Goal: Task Accomplishment & Management: Manage account settings

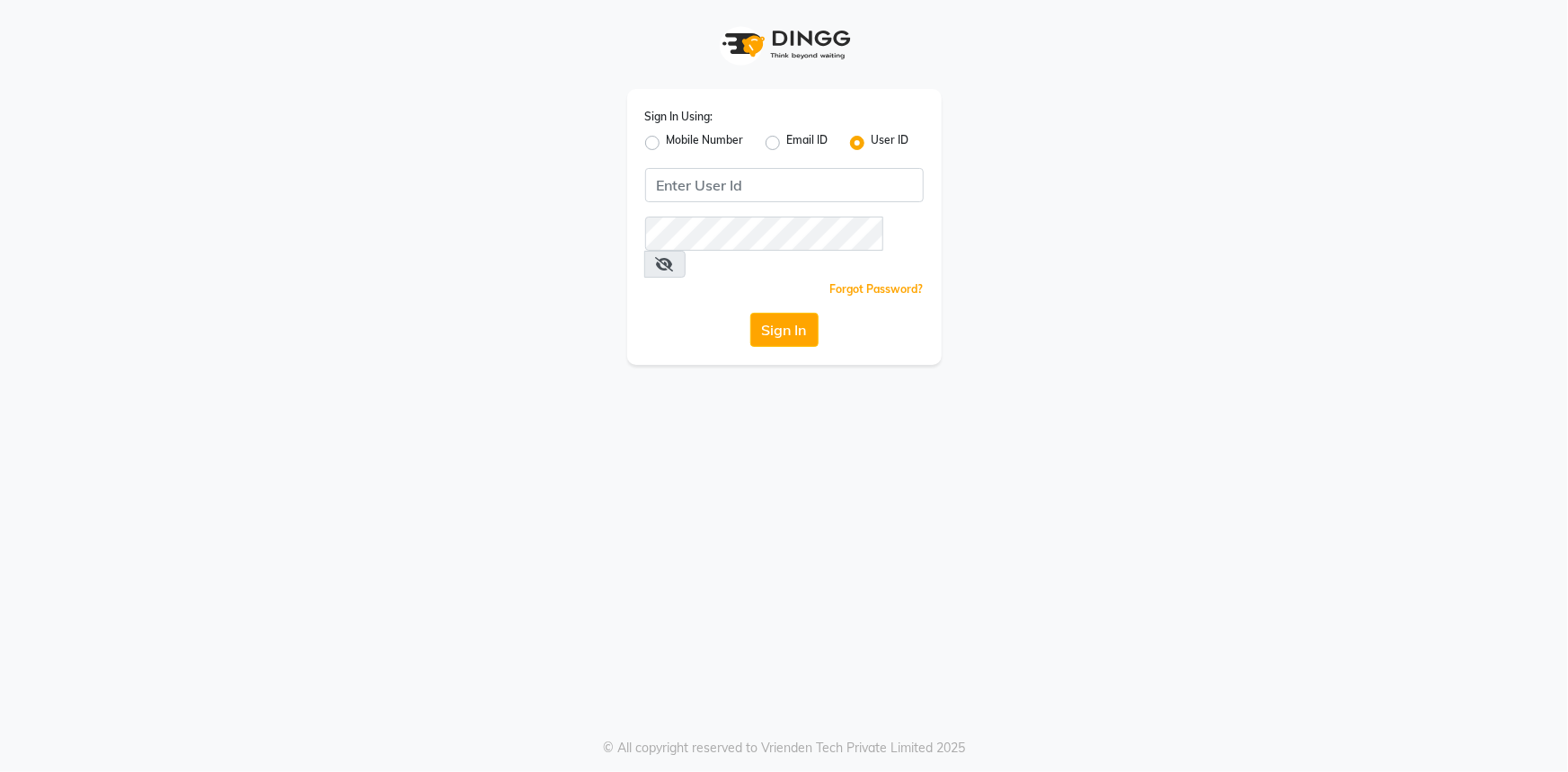
click at [666, 144] on label "Mobile Number" at bounding box center [705, 142] width 78 height 22
click at [666, 144] on input "Mobile Number" at bounding box center [672, 138] width 11 height 11
radio input "true"
radio input "false"
click at [768, 174] on input "Username" at bounding box center [814, 185] width 218 height 34
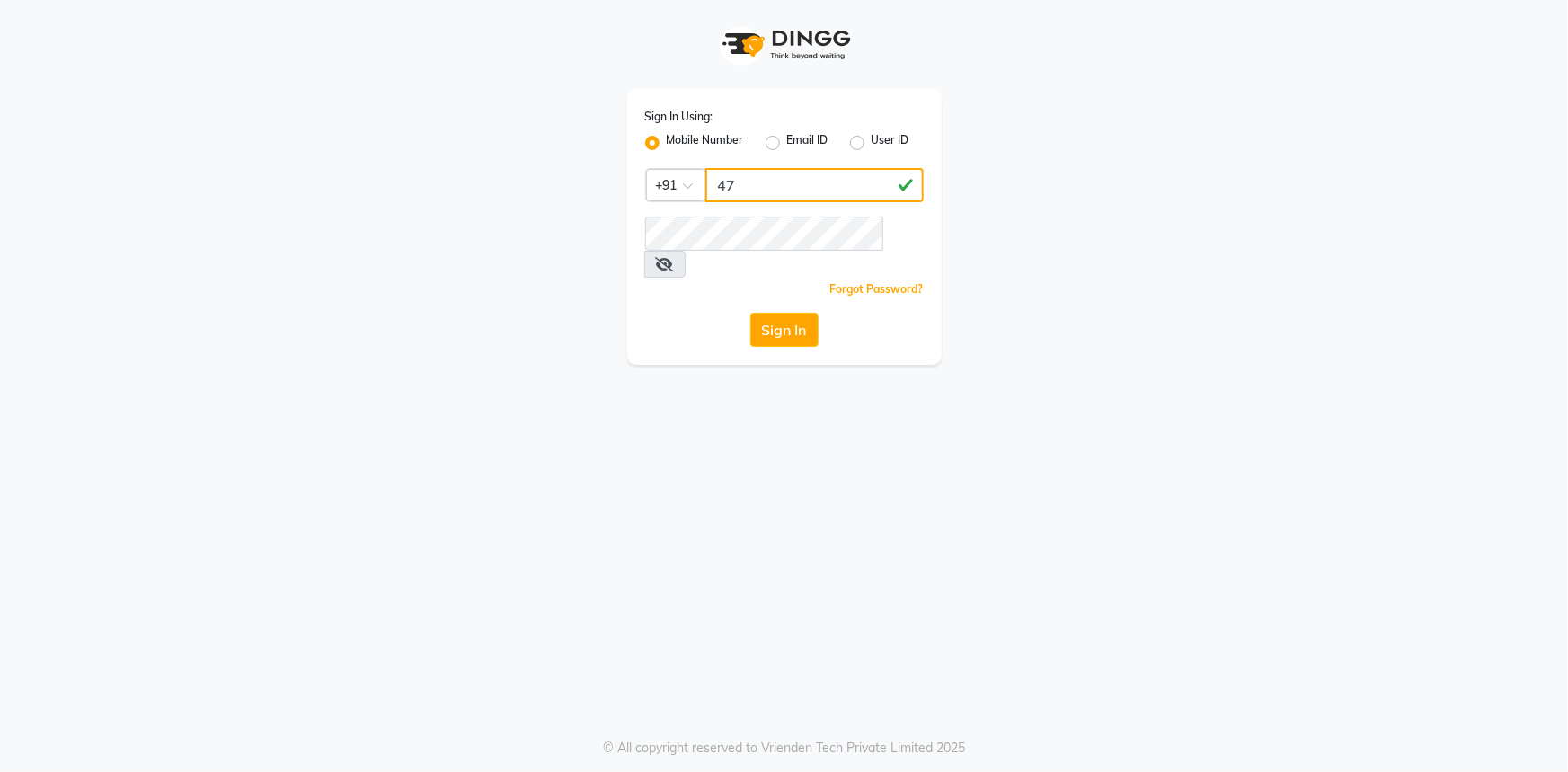
type input "4"
type input "7814706716"
click at [1069, 296] on div "Sign In Using: Mobile Number Email ID User ID Country Code × [PHONE_NUMBER] Rem…" at bounding box center [784, 182] width 1025 height 365
click at [848, 190] on input "7814706716" at bounding box center [814, 185] width 218 height 34
click at [826, 184] on input "7814706716" at bounding box center [814, 185] width 218 height 34
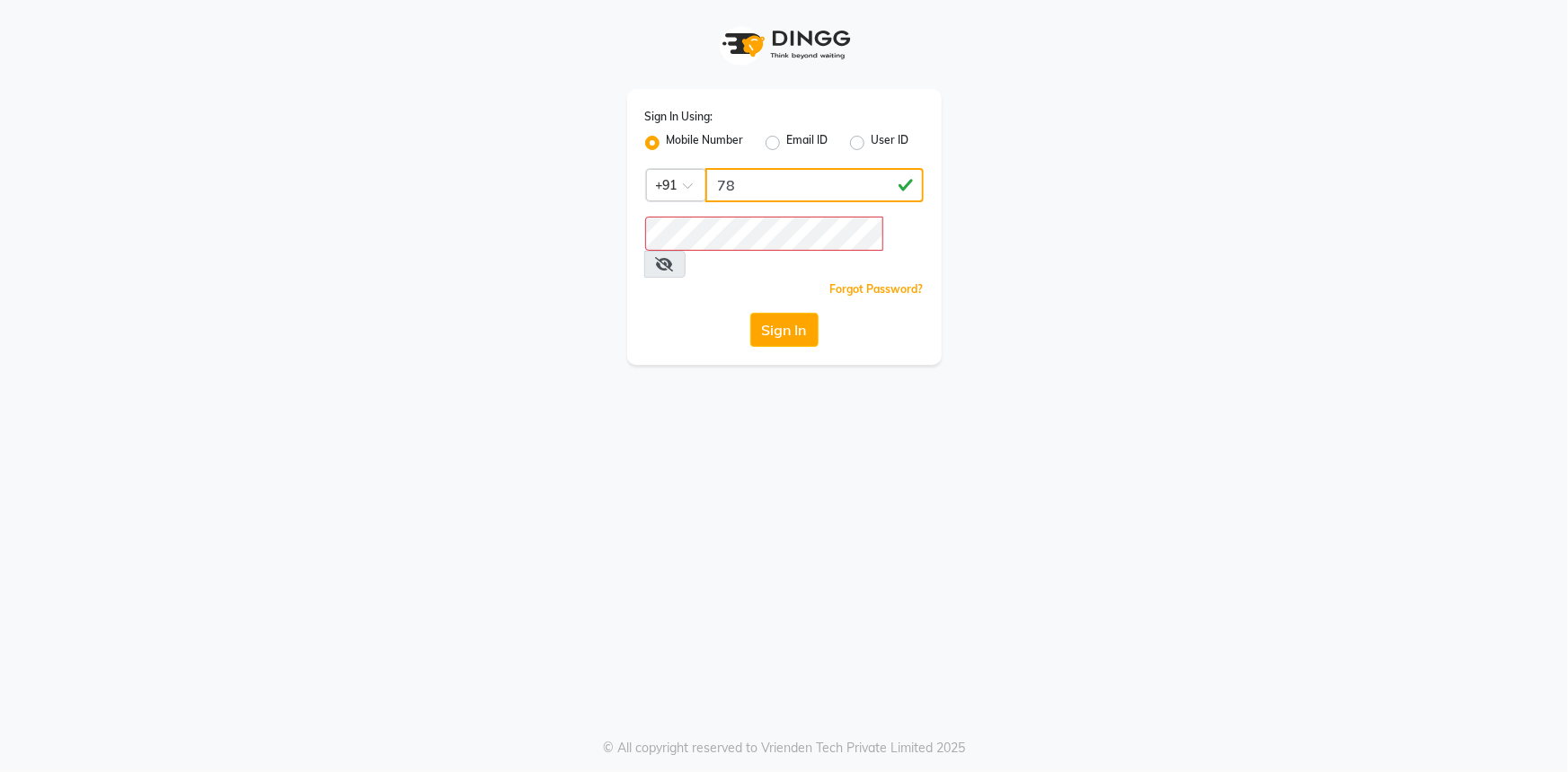
type input "7"
type input "1"
type input "7814706716"
click at [750, 313] on button "Sign In" at bounding box center [784, 330] width 68 height 34
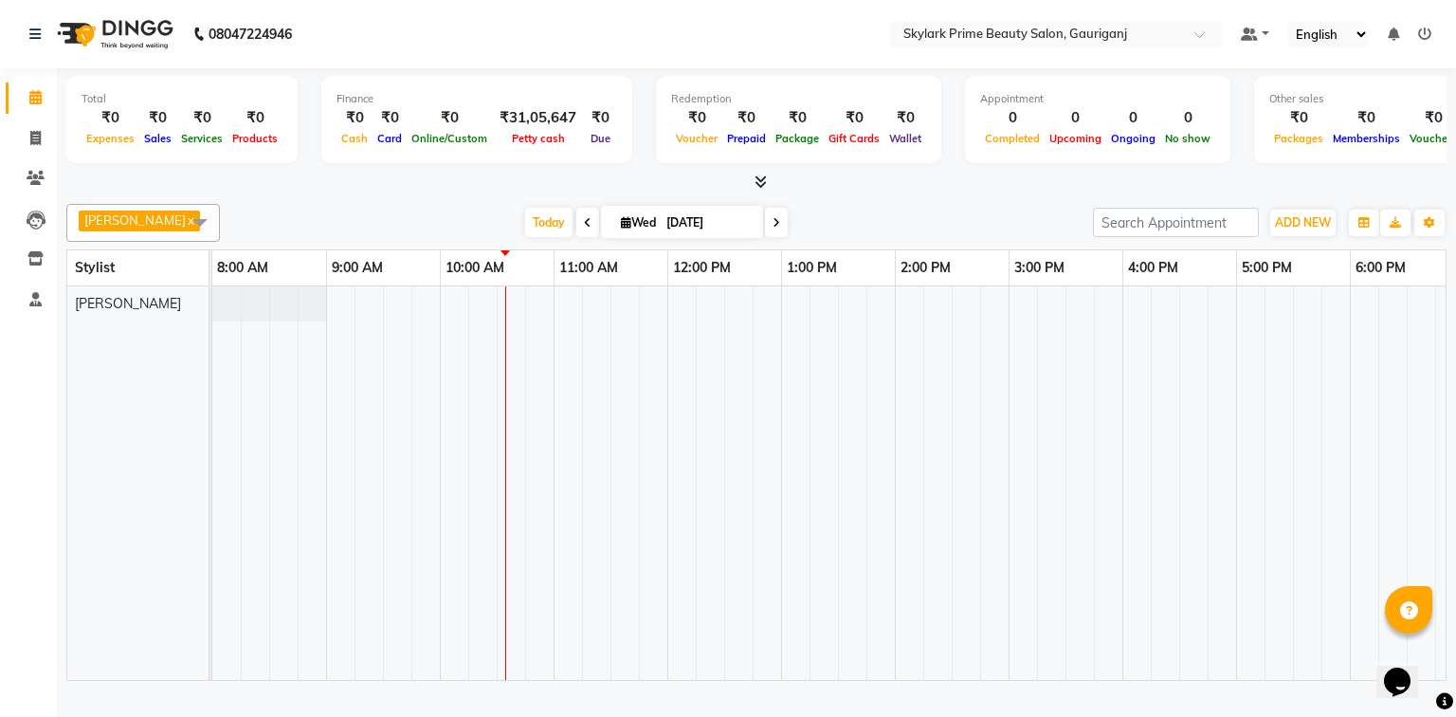
click at [1275, 356] on td at bounding box center [1278, 482] width 28 height 393
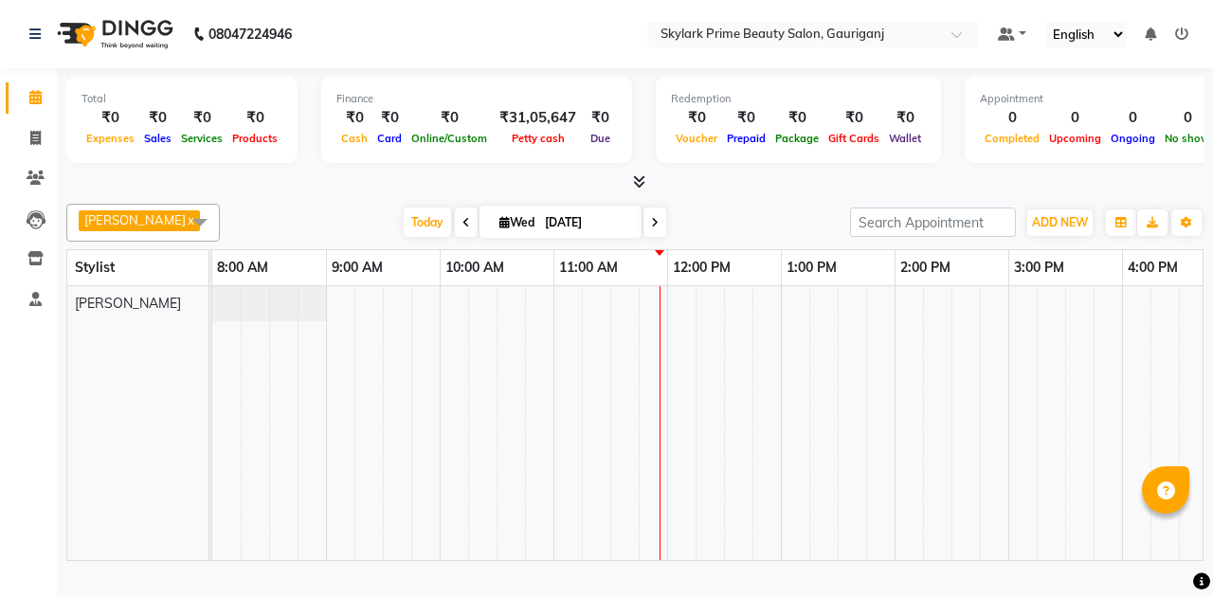
click at [679, 311] on div at bounding box center [951, 423] width 1479 height 274
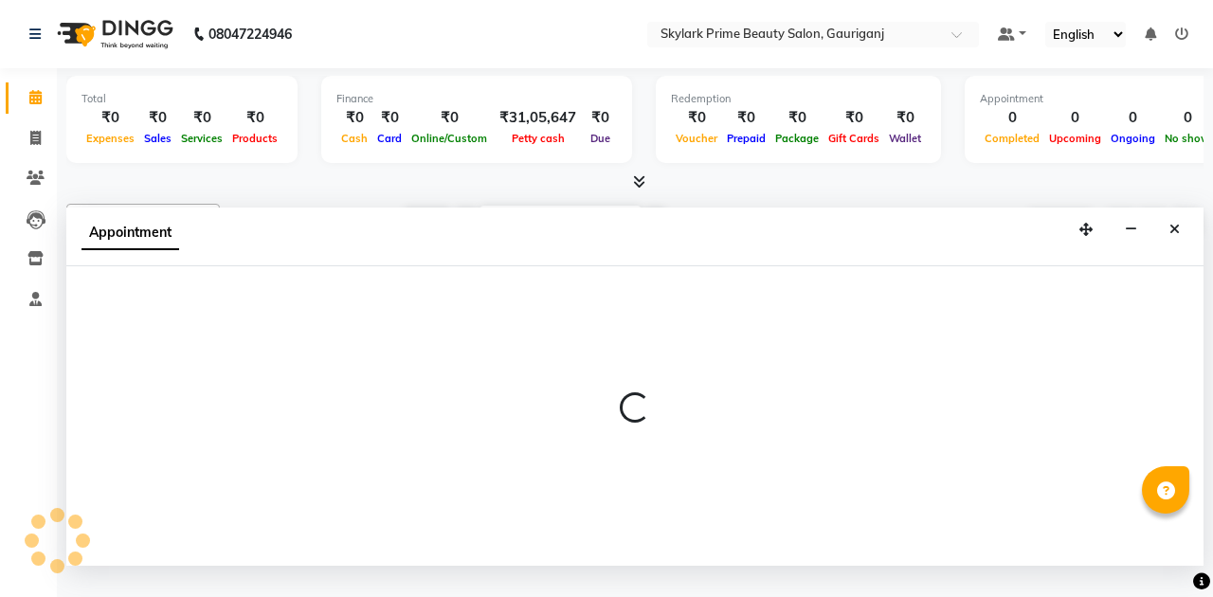
select select "30218"
select select "720"
select select "tentative"
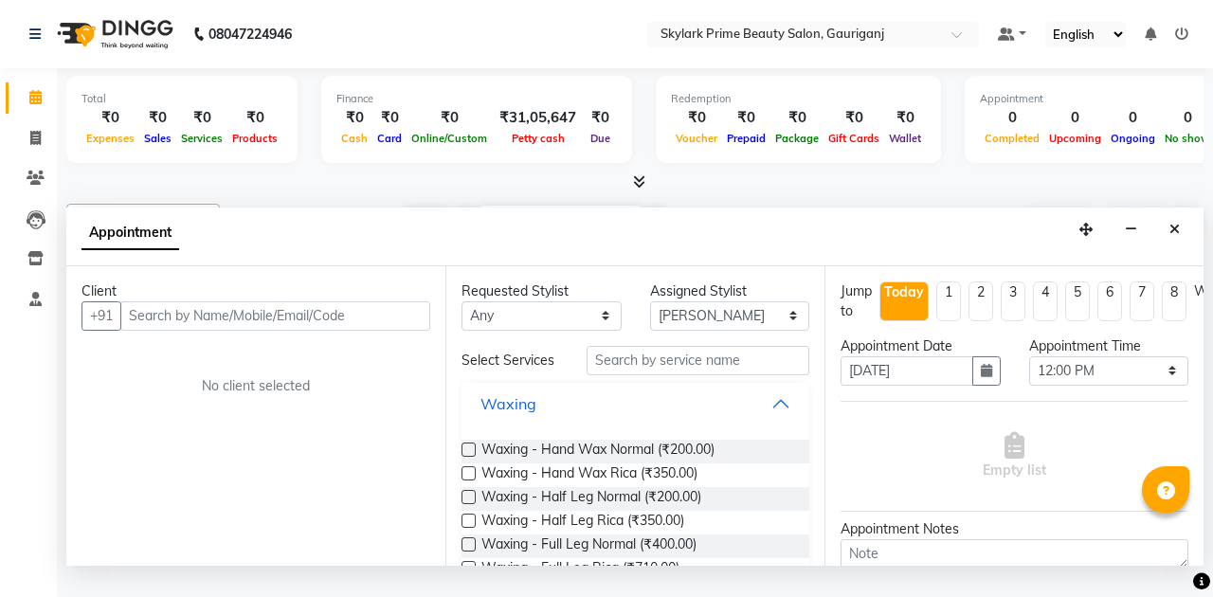
click at [777, 420] on button "Waxing" at bounding box center [635, 404] width 333 height 34
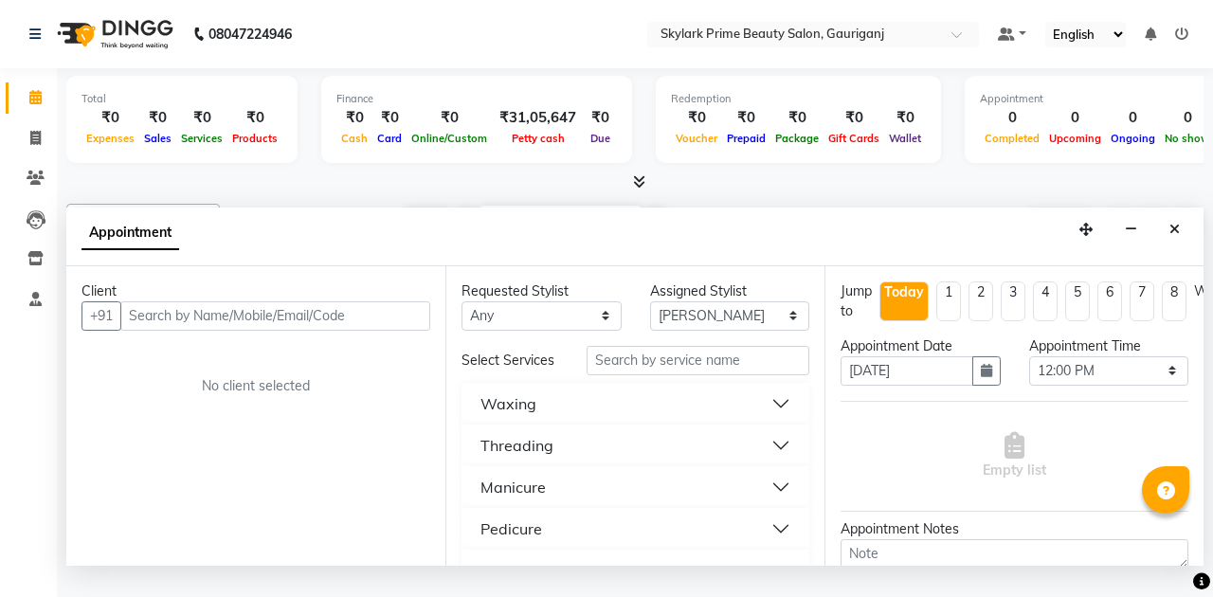
click at [561, 463] on button "Threading" at bounding box center [635, 445] width 333 height 34
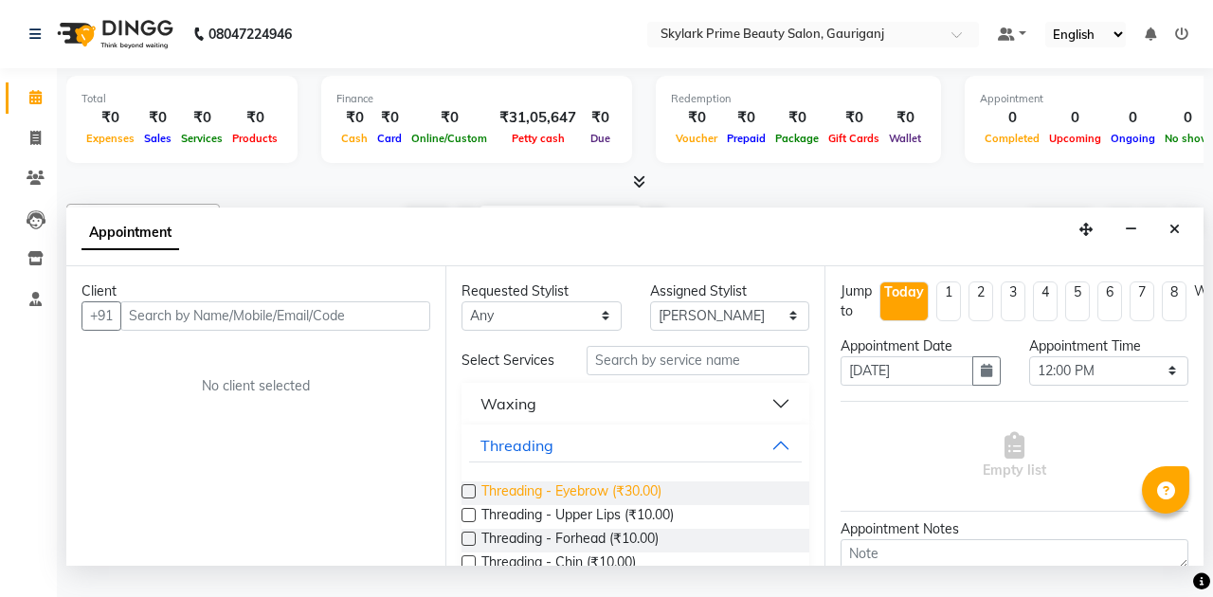
click at [553, 504] on span "Threading - Eyebrow (₹30.00)" at bounding box center [571, 493] width 180 height 24
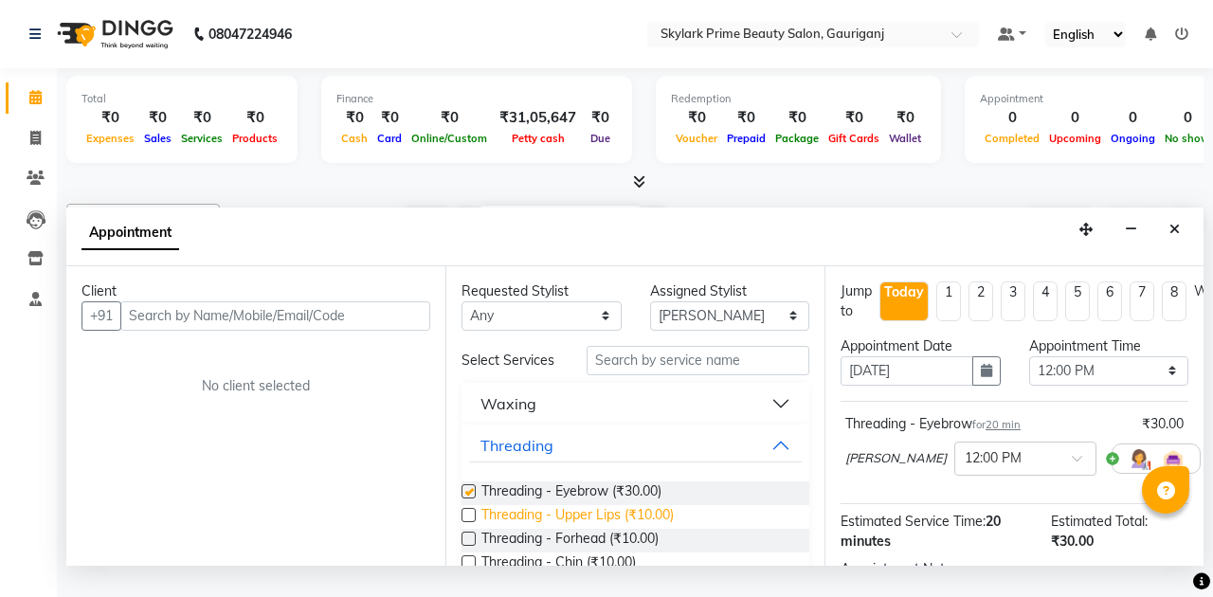
checkbox input "false"
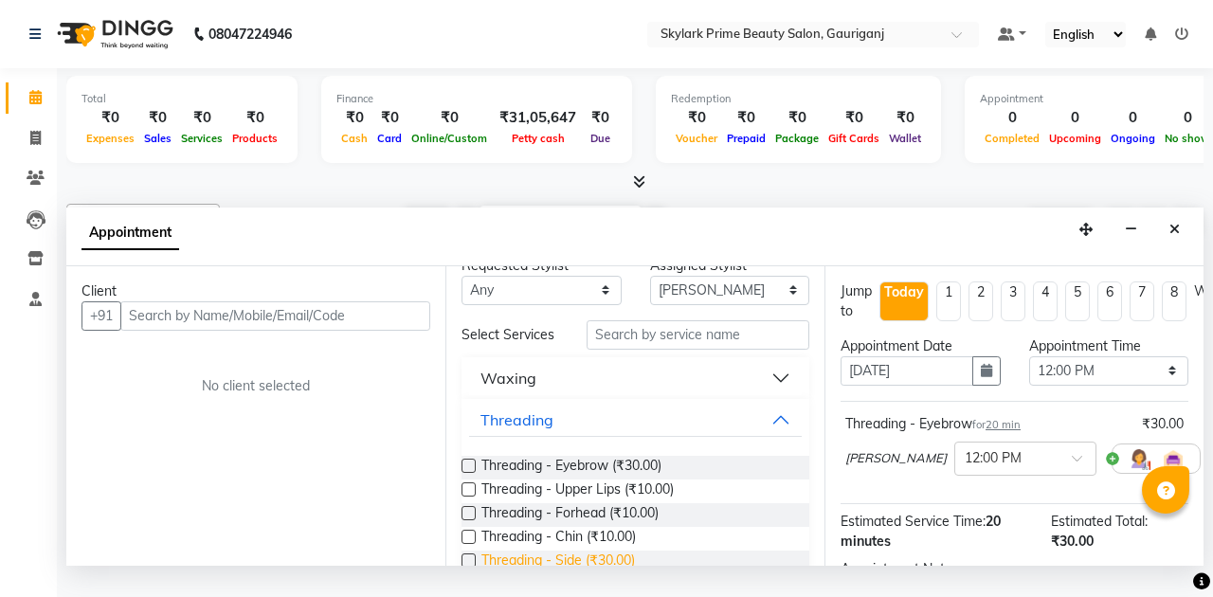
scroll to position [63, 0]
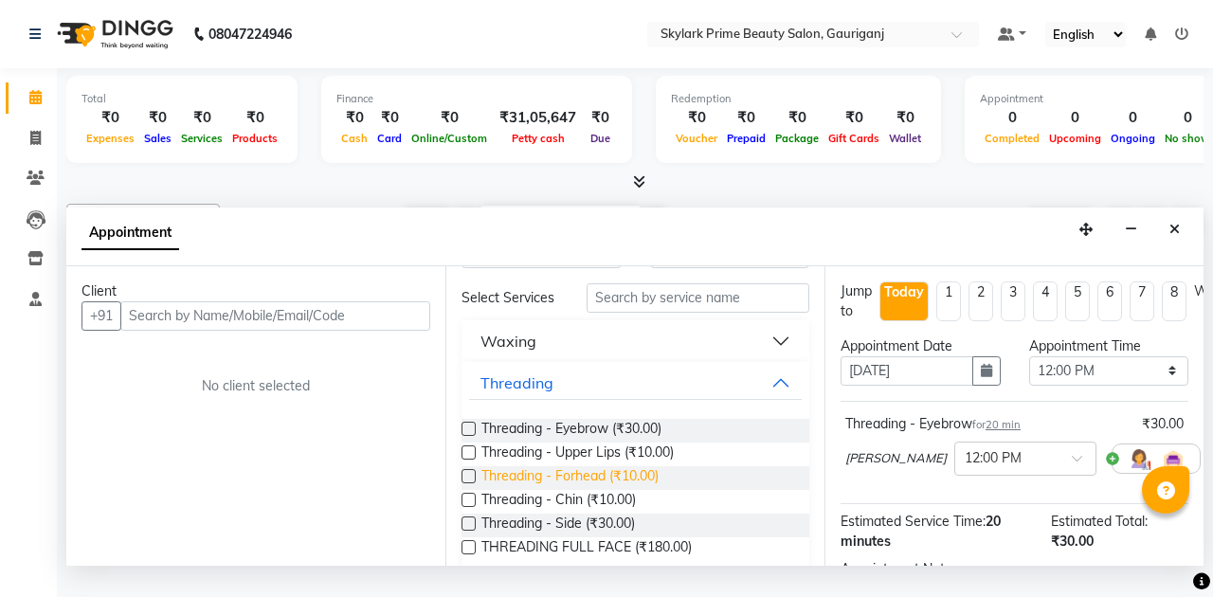
click at [550, 489] on span "Threading - Forhead (₹10.00)" at bounding box center [569, 478] width 177 height 24
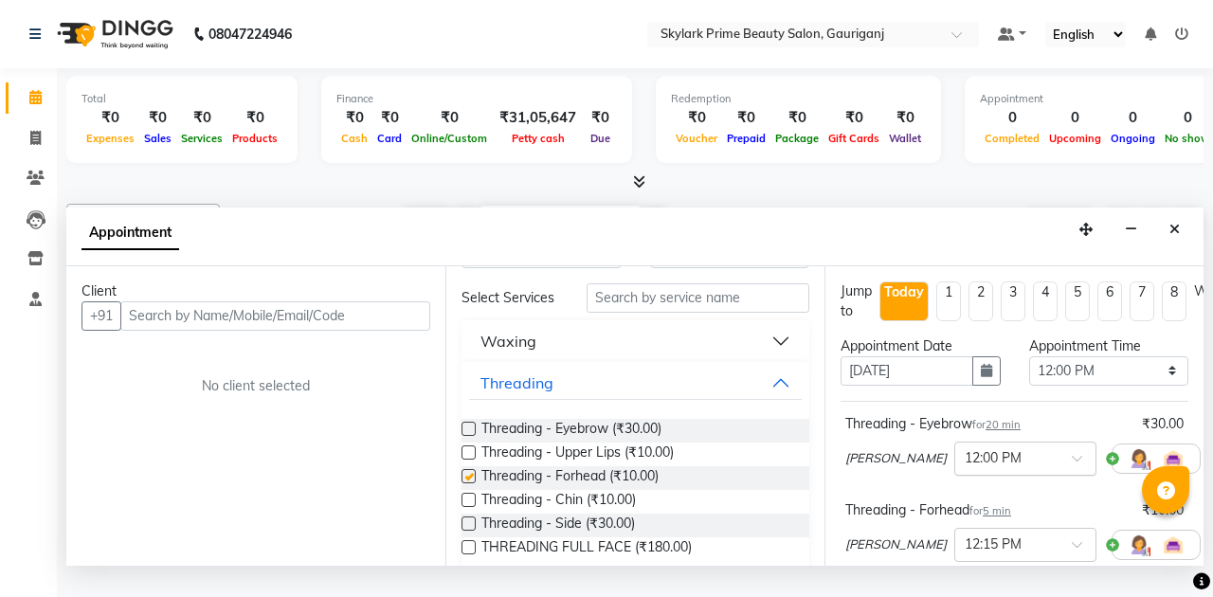
checkbox input "false"
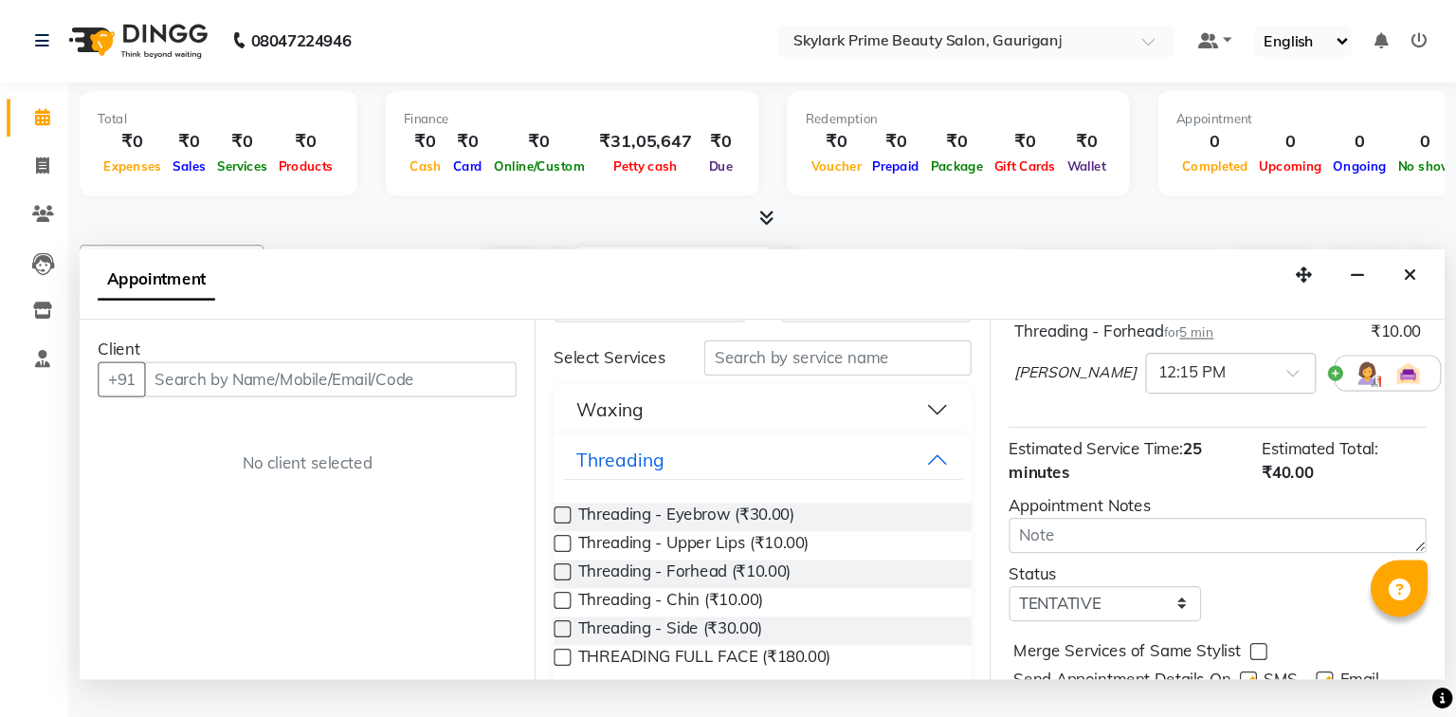
scroll to position [252, 0]
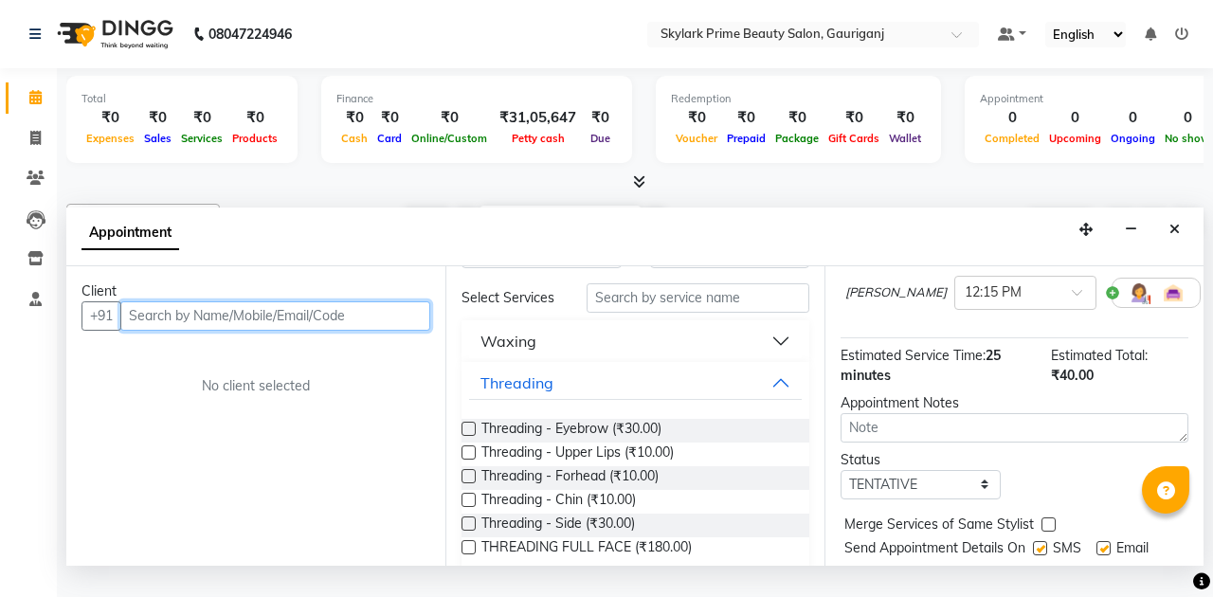
click at [351, 331] on input "text" at bounding box center [275, 315] width 310 height 29
click at [239, 353] on div "Client +91 No client selected" at bounding box center [255, 416] width 379 height 300
click at [175, 328] on input "text" at bounding box center [275, 315] width 310 height 29
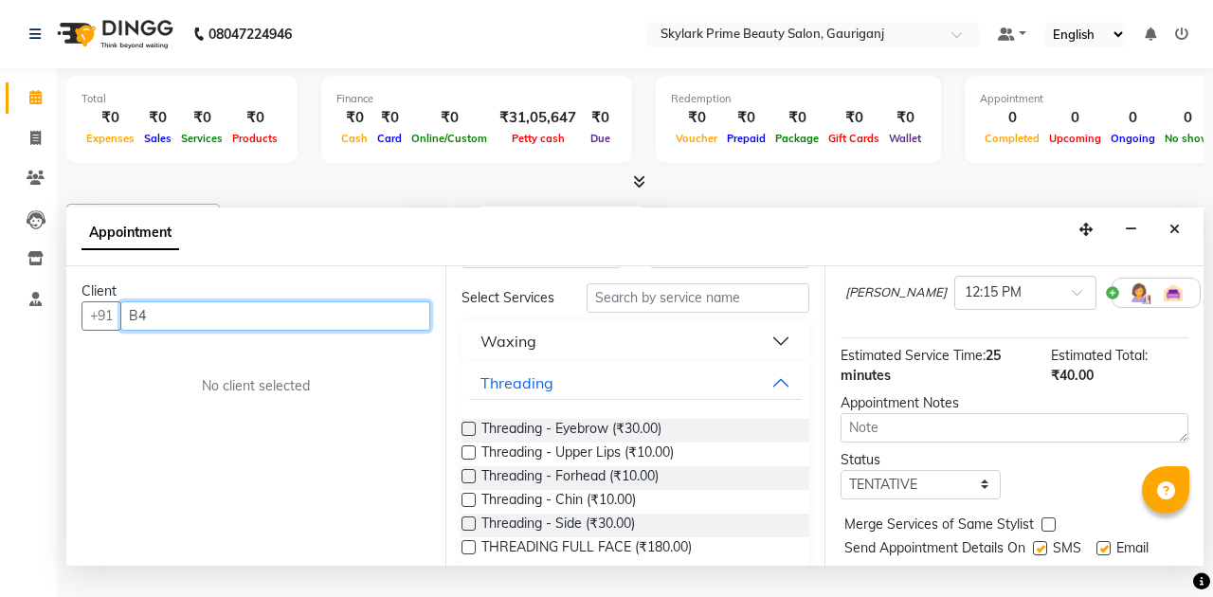
type input "B"
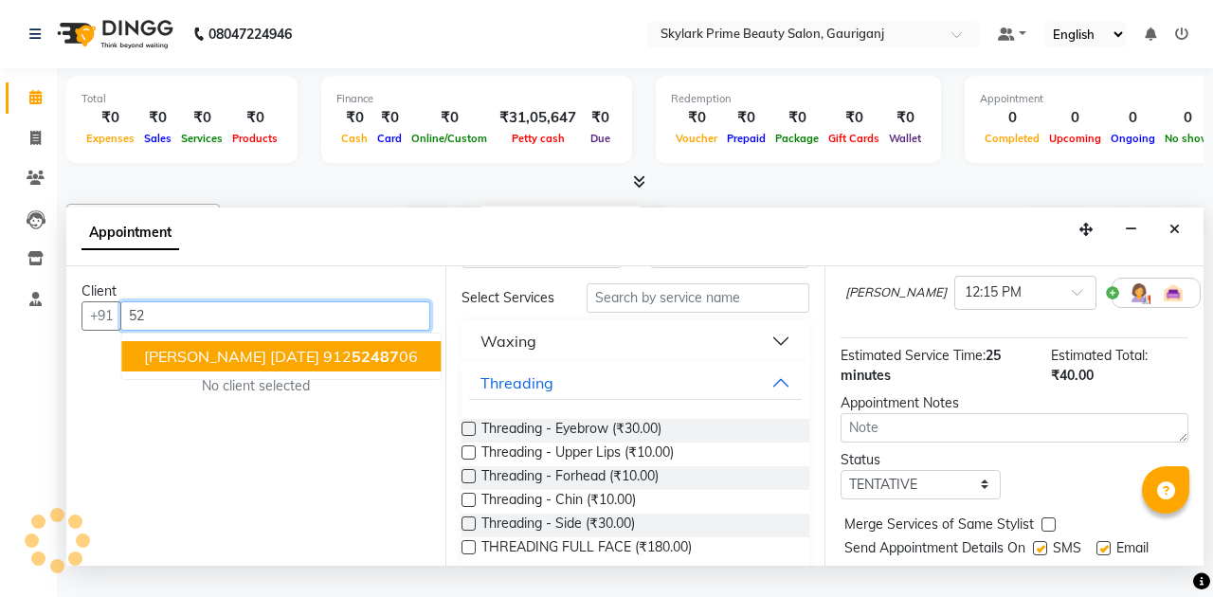
type input "5"
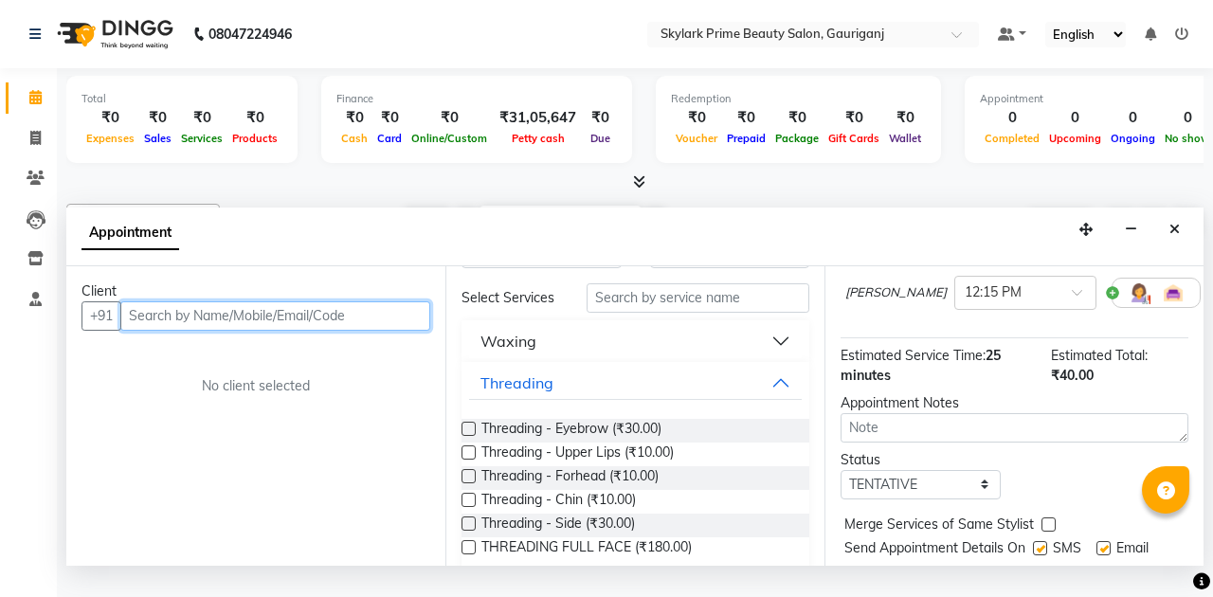
click at [211, 331] on input "text" at bounding box center [275, 315] width 310 height 29
click at [209, 331] on input "text" at bounding box center [275, 315] width 310 height 29
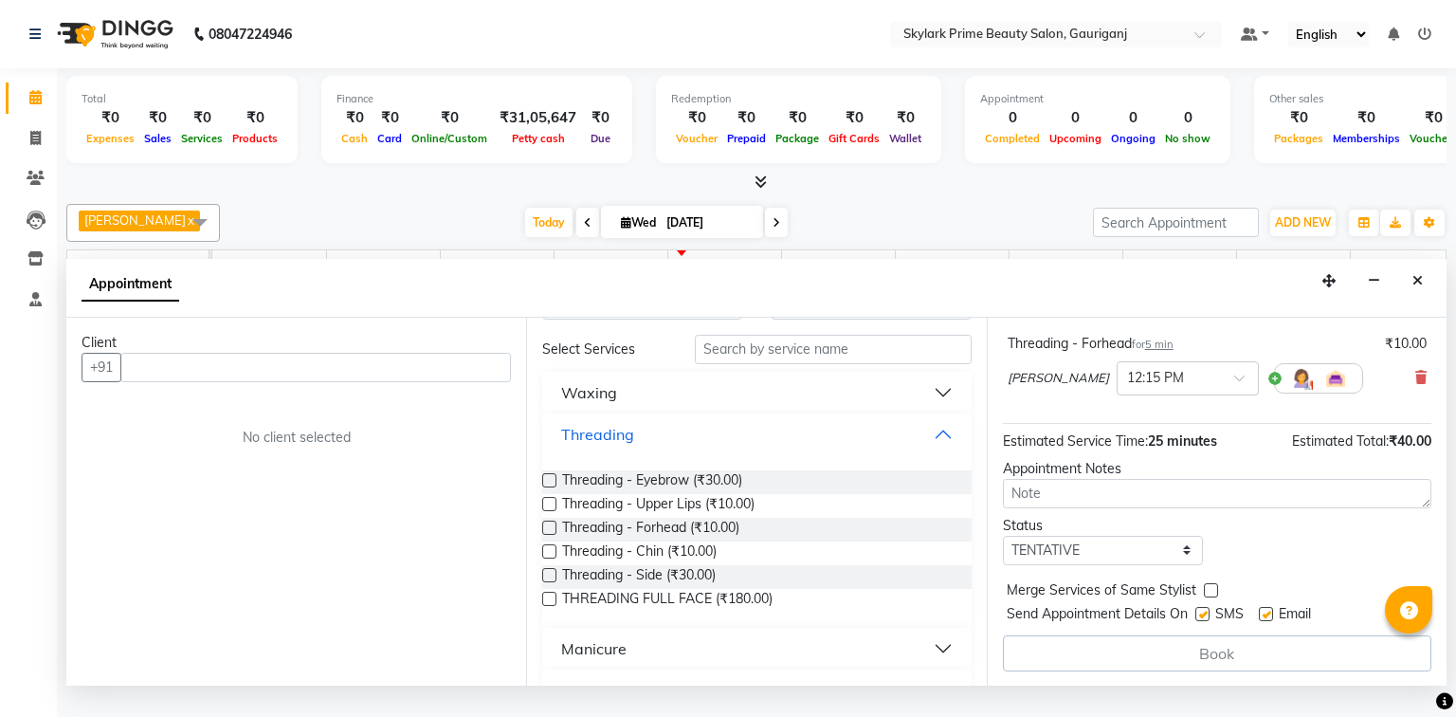
click at [936, 450] on button "Threading" at bounding box center [756, 434] width 413 height 34
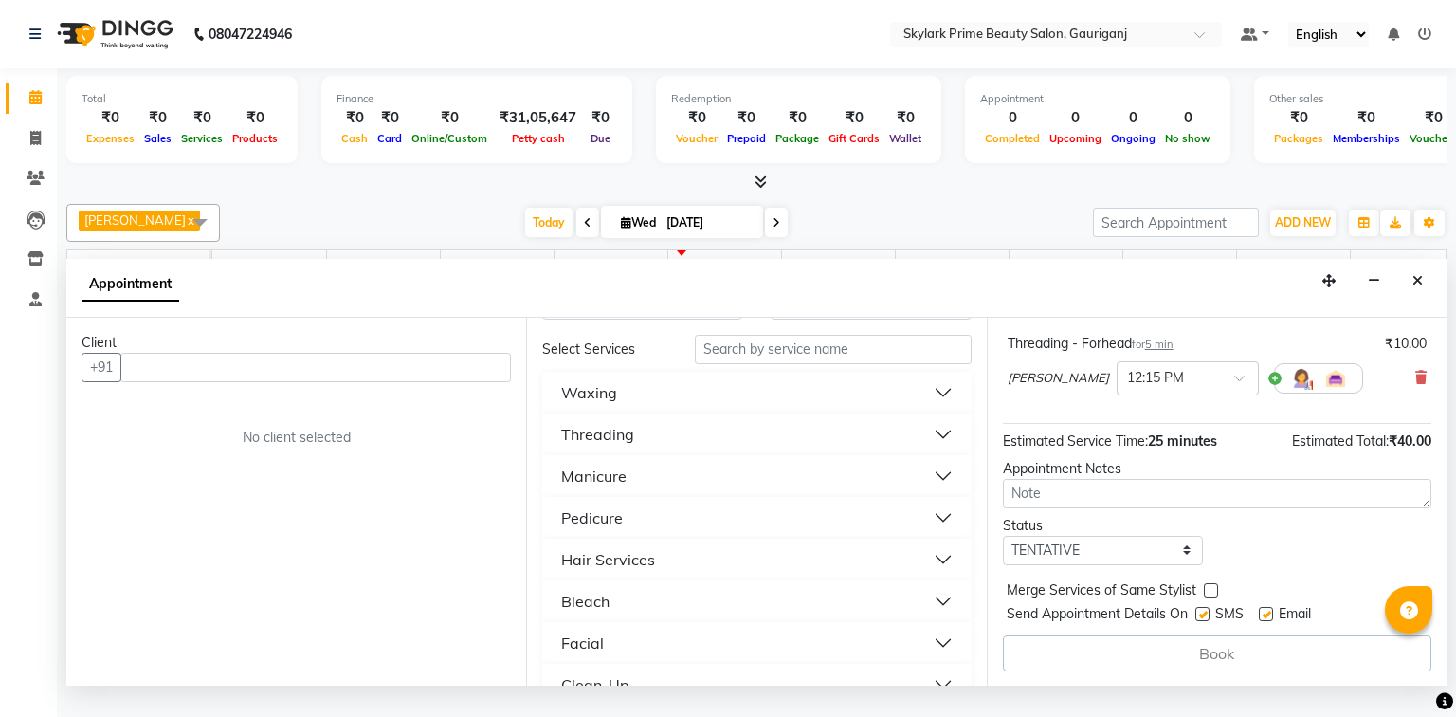
click at [935, 449] on button "Threading" at bounding box center [756, 434] width 413 height 34
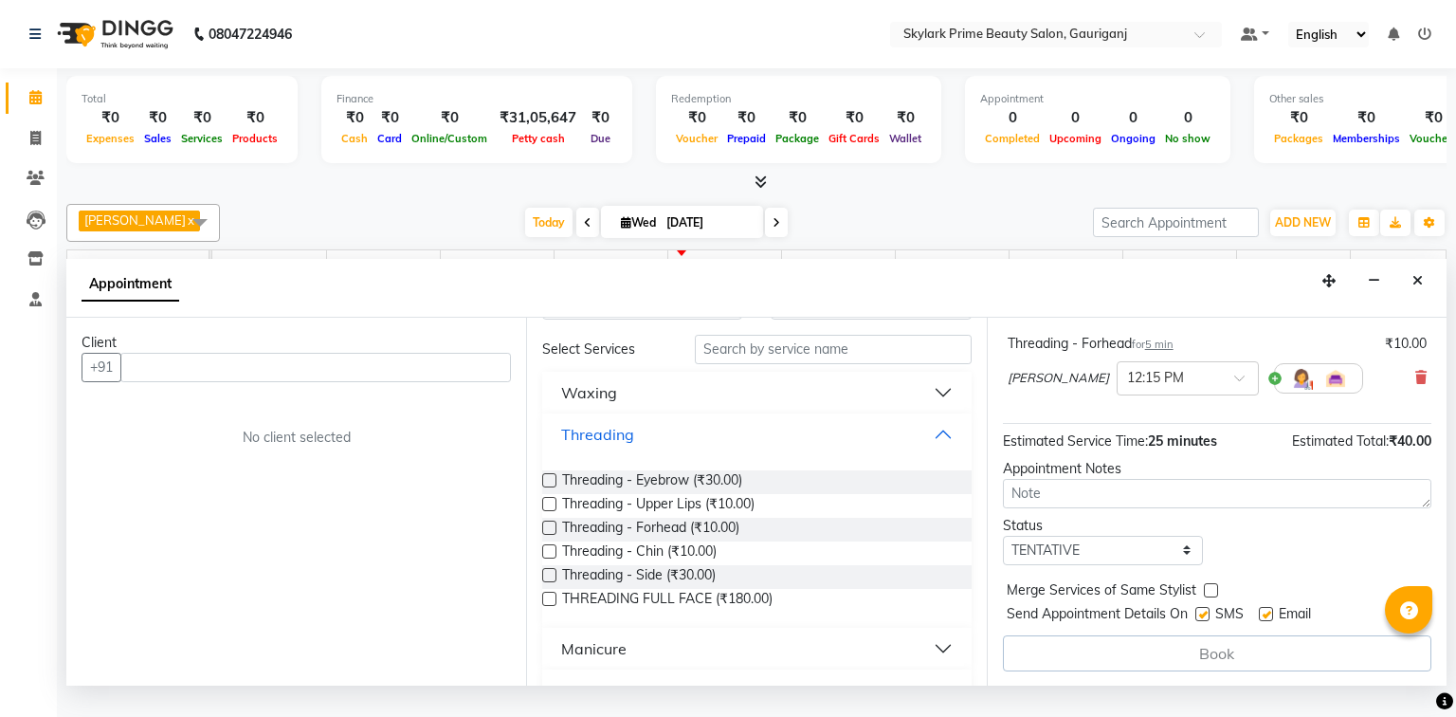
click at [927, 449] on button "Threading" at bounding box center [756, 434] width 413 height 34
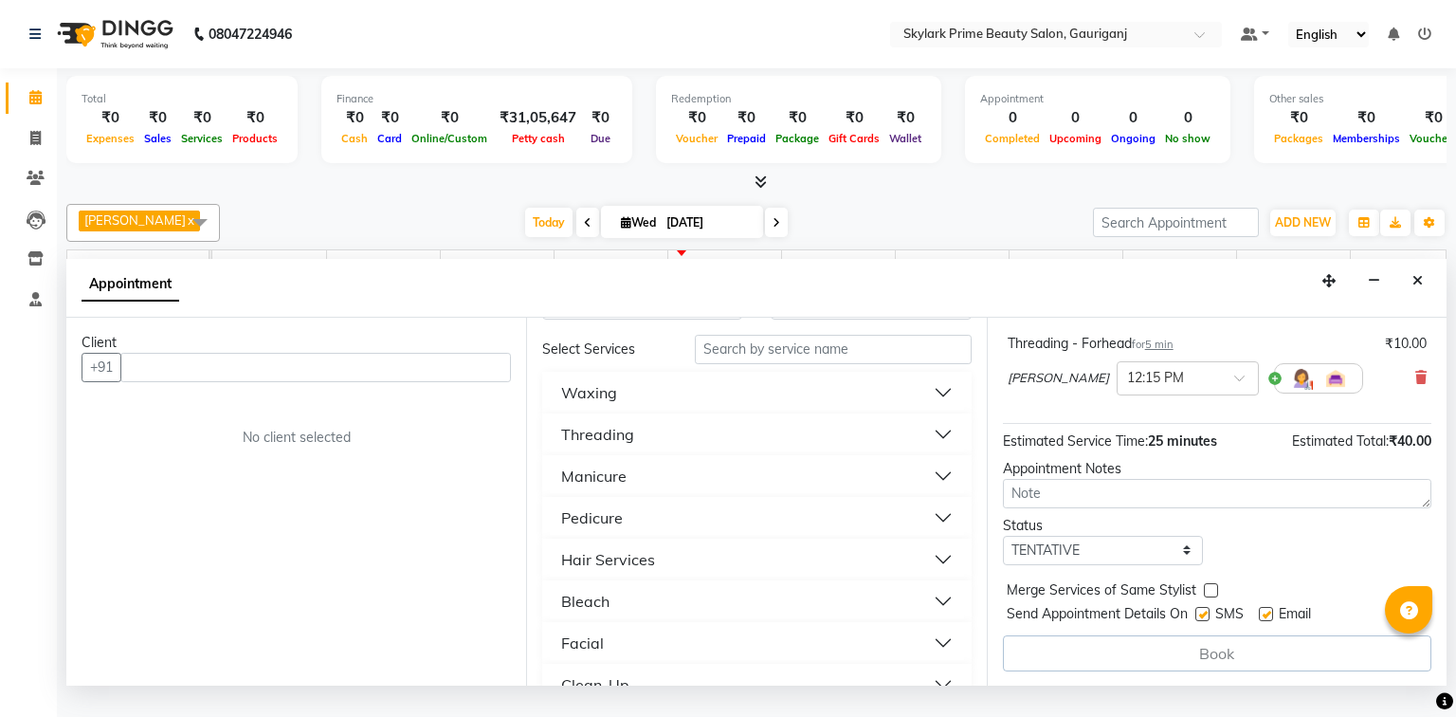
click at [929, 449] on button "Threading" at bounding box center [756, 434] width 413 height 34
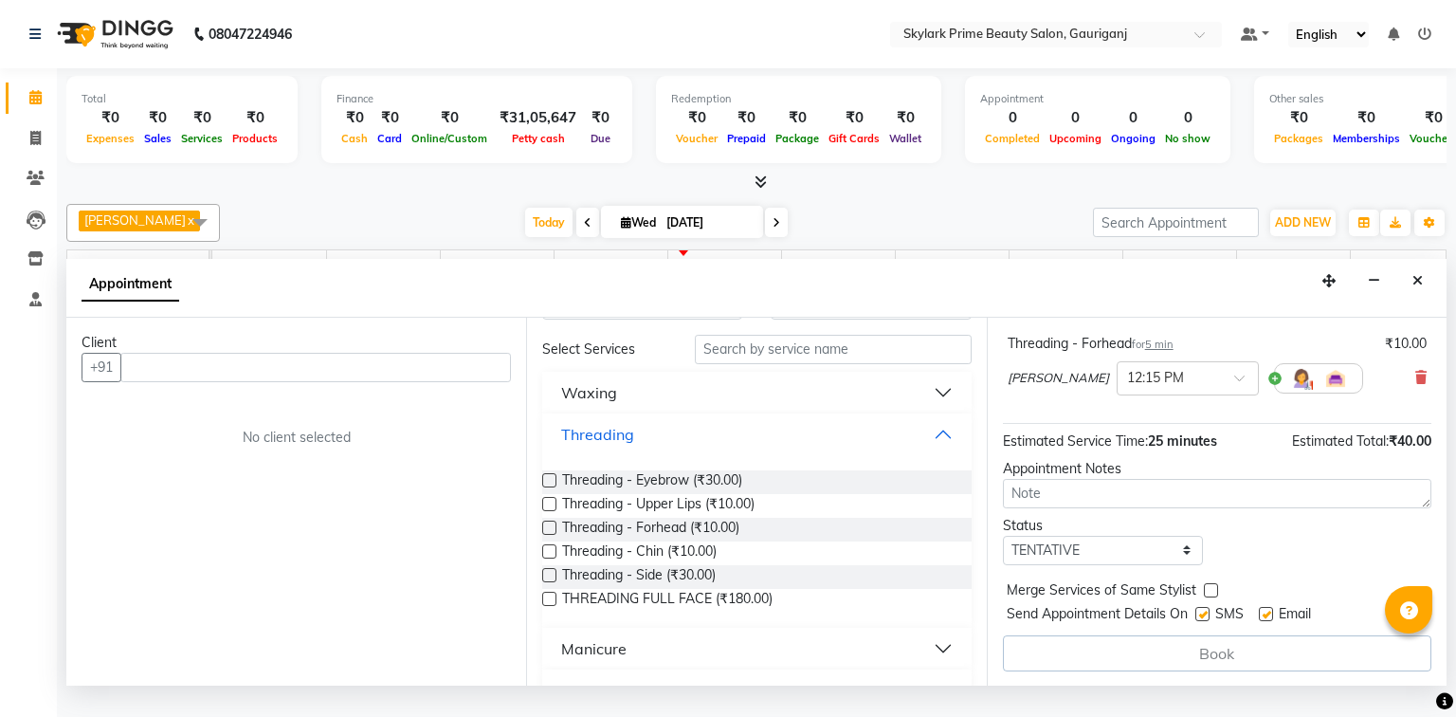
click at [931, 449] on button "Threading" at bounding box center [756, 434] width 413 height 34
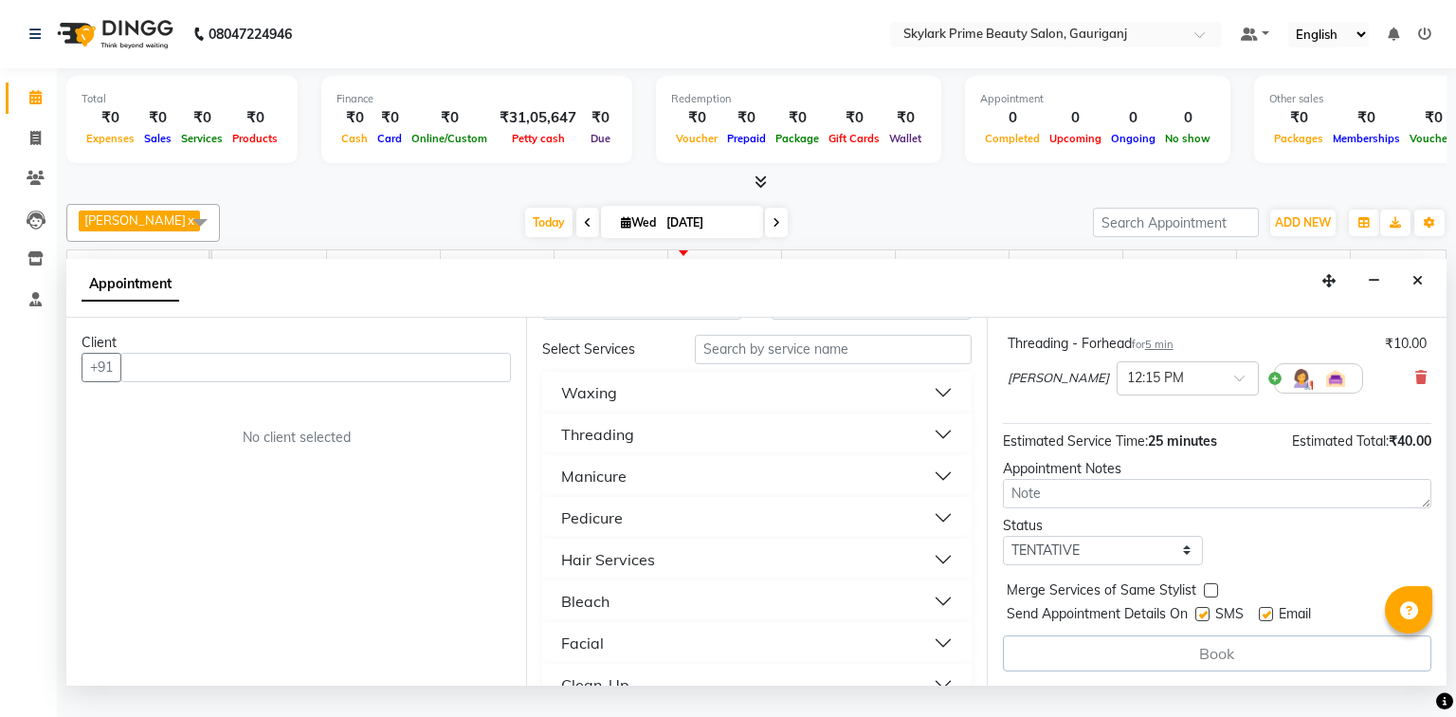
click at [931, 449] on button "Threading" at bounding box center [756, 434] width 413 height 34
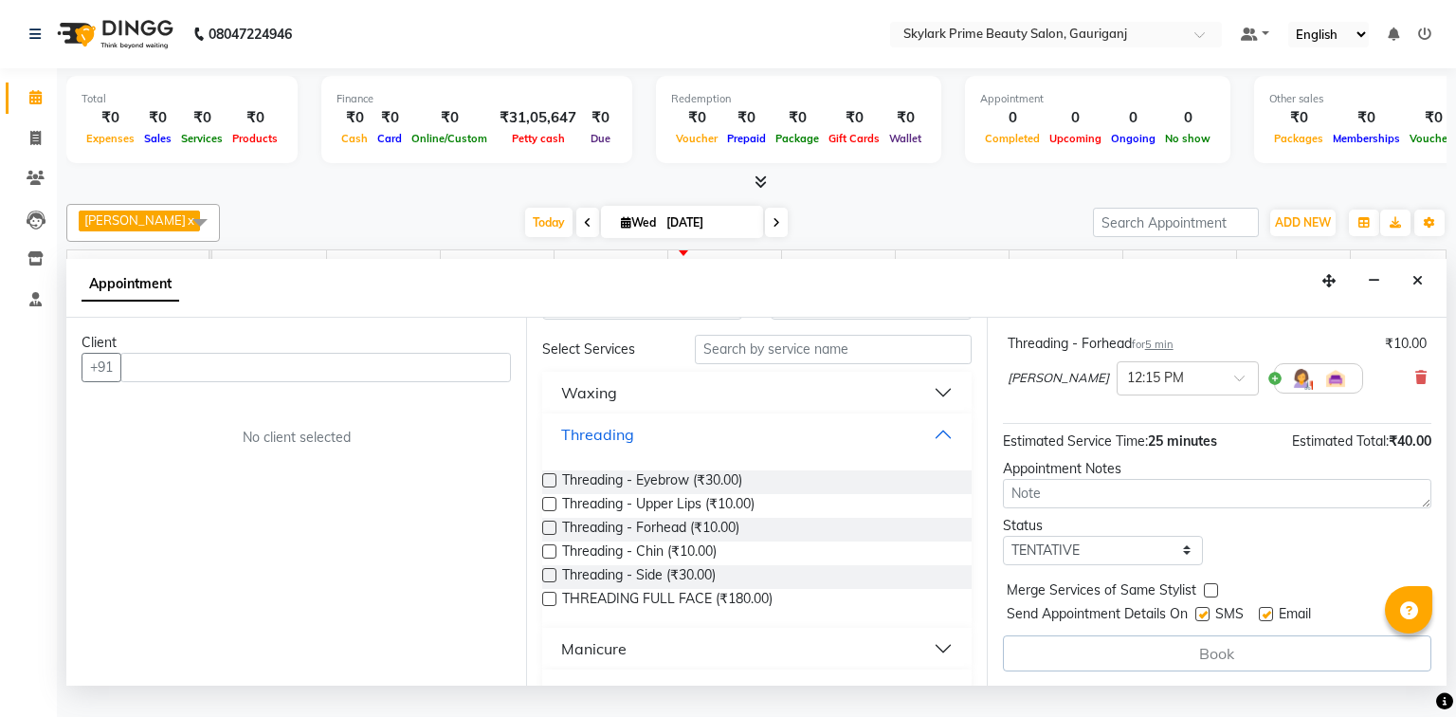
click at [931, 449] on button "Threading" at bounding box center [756, 434] width 413 height 34
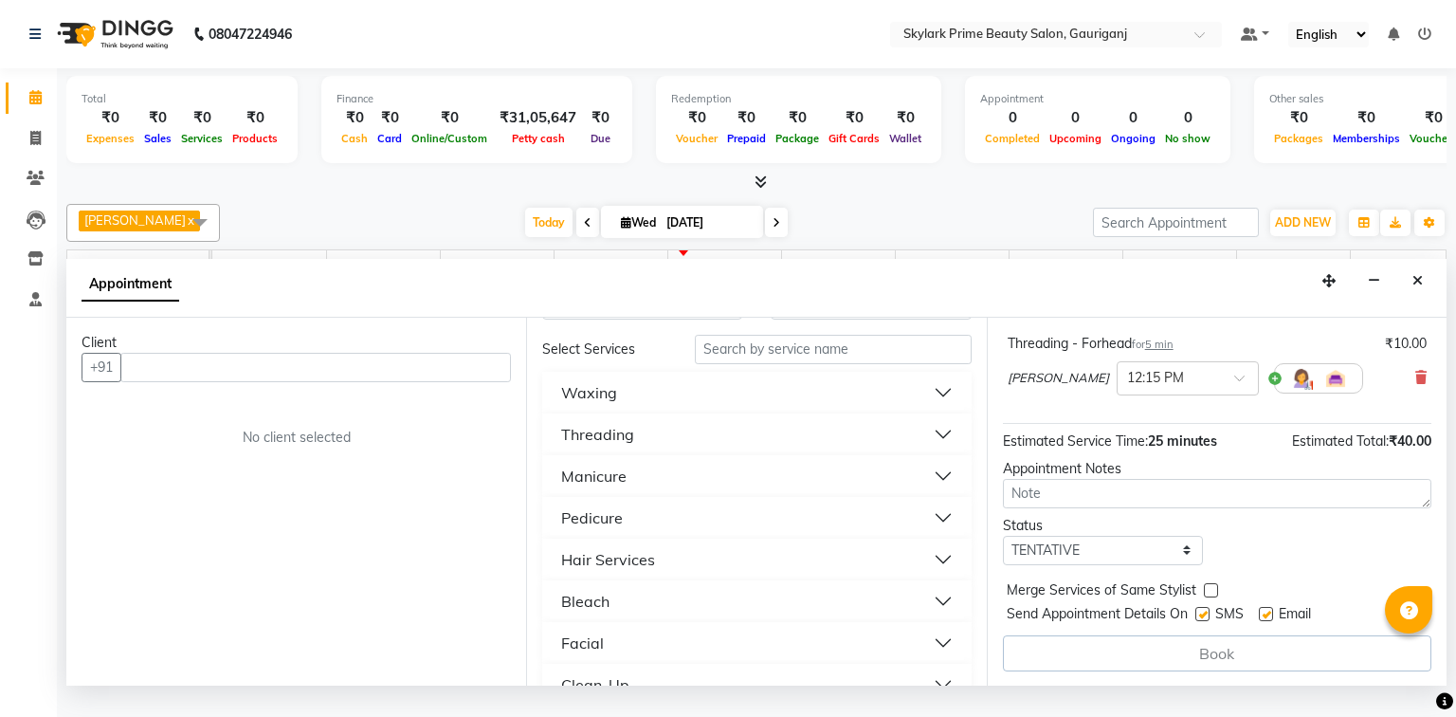
click at [931, 449] on button "Threading" at bounding box center [756, 434] width 413 height 34
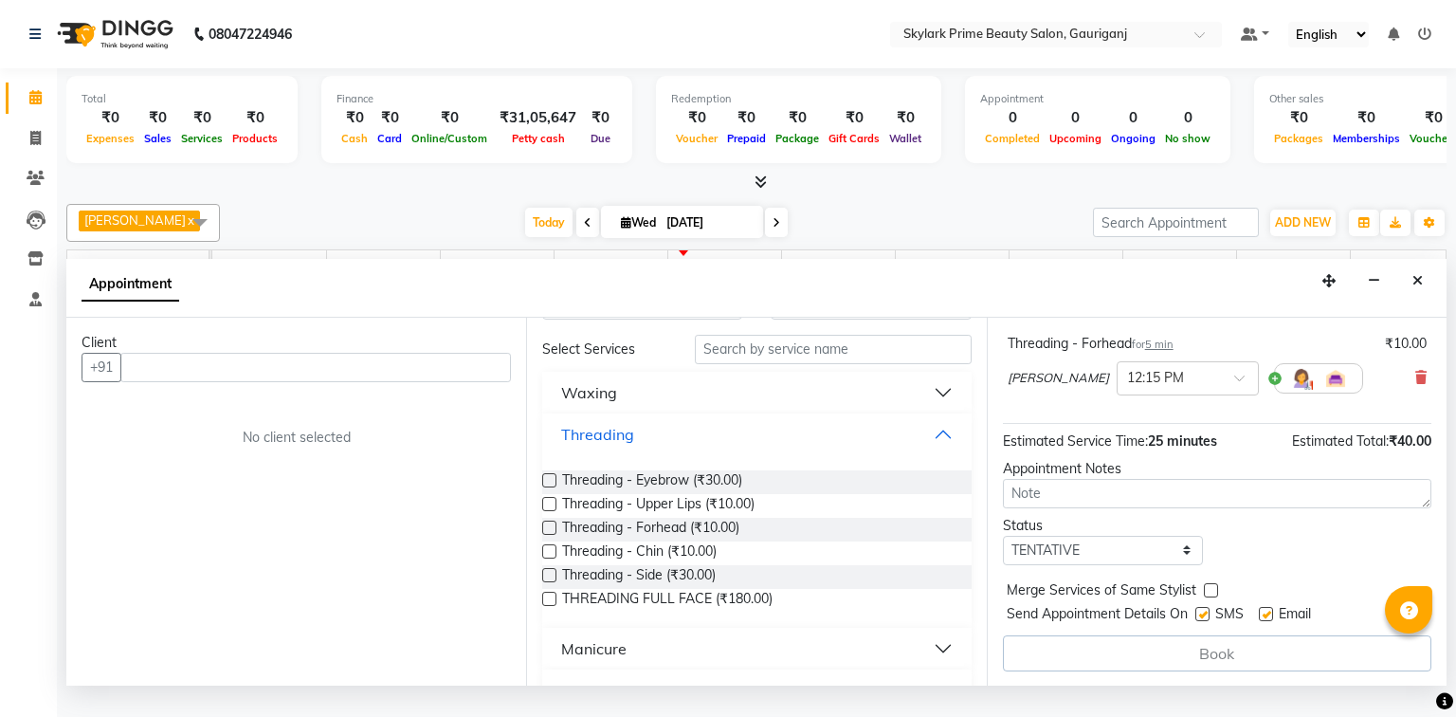
click at [931, 449] on button "Threading" at bounding box center [756, 434] width 413 height 34
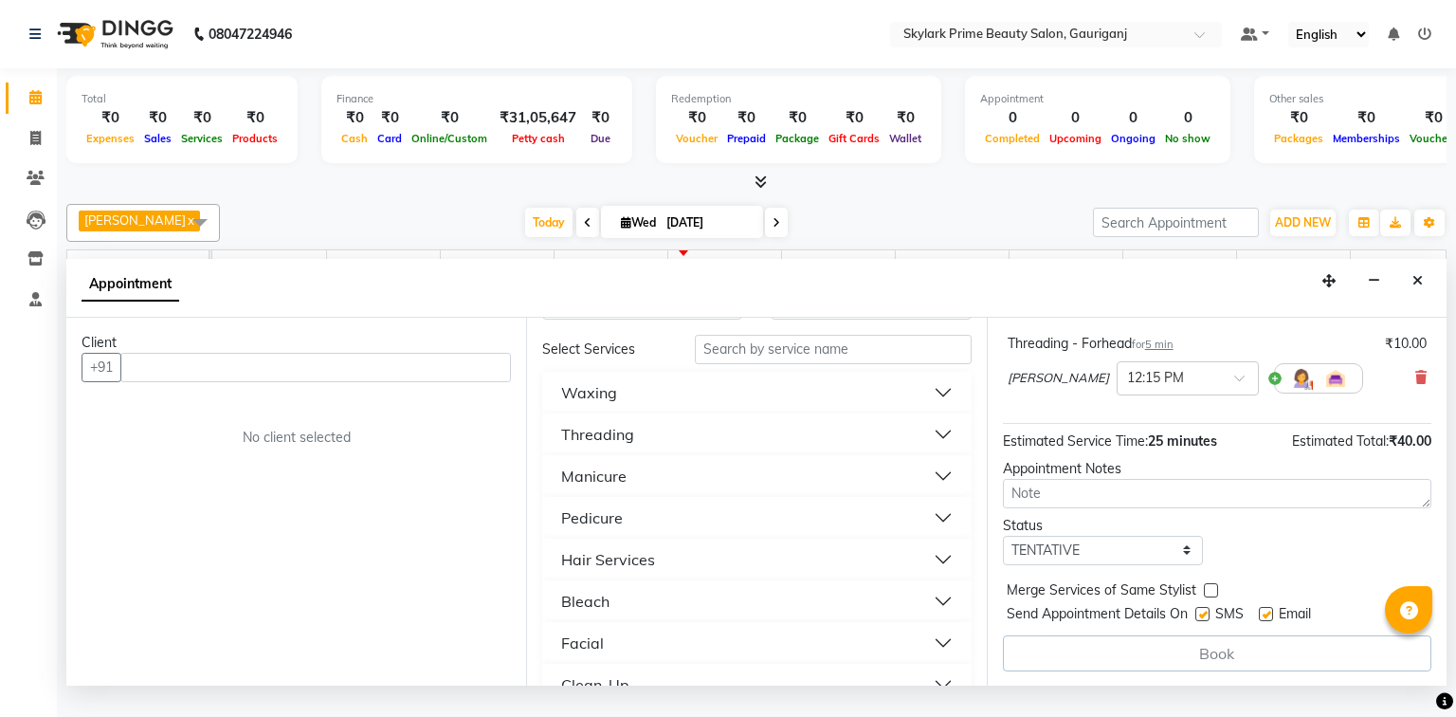
click at [931, 449] on button "Threading" at bounding box center [756, 434] width 413 height 34
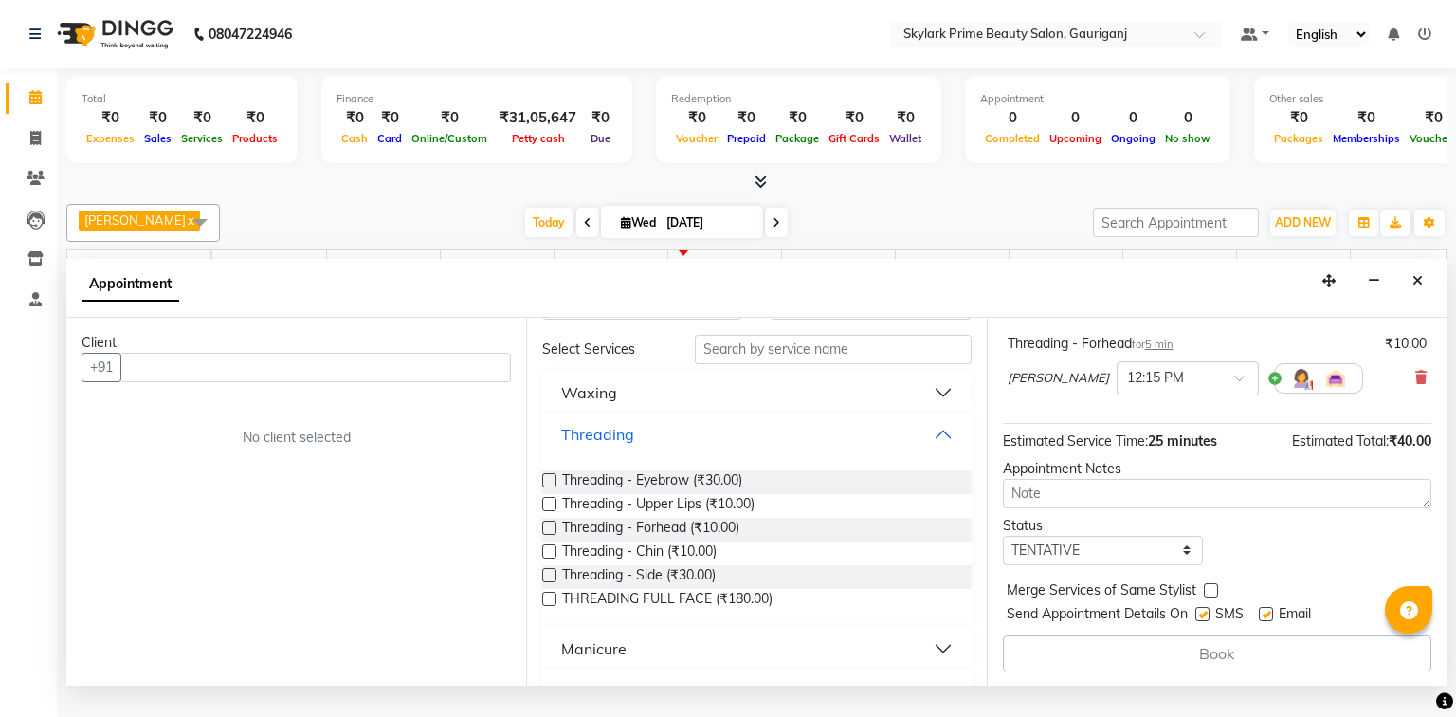
click at [931, 449] on button "Threading" at bounding box center [756, 434] width 413 height 34
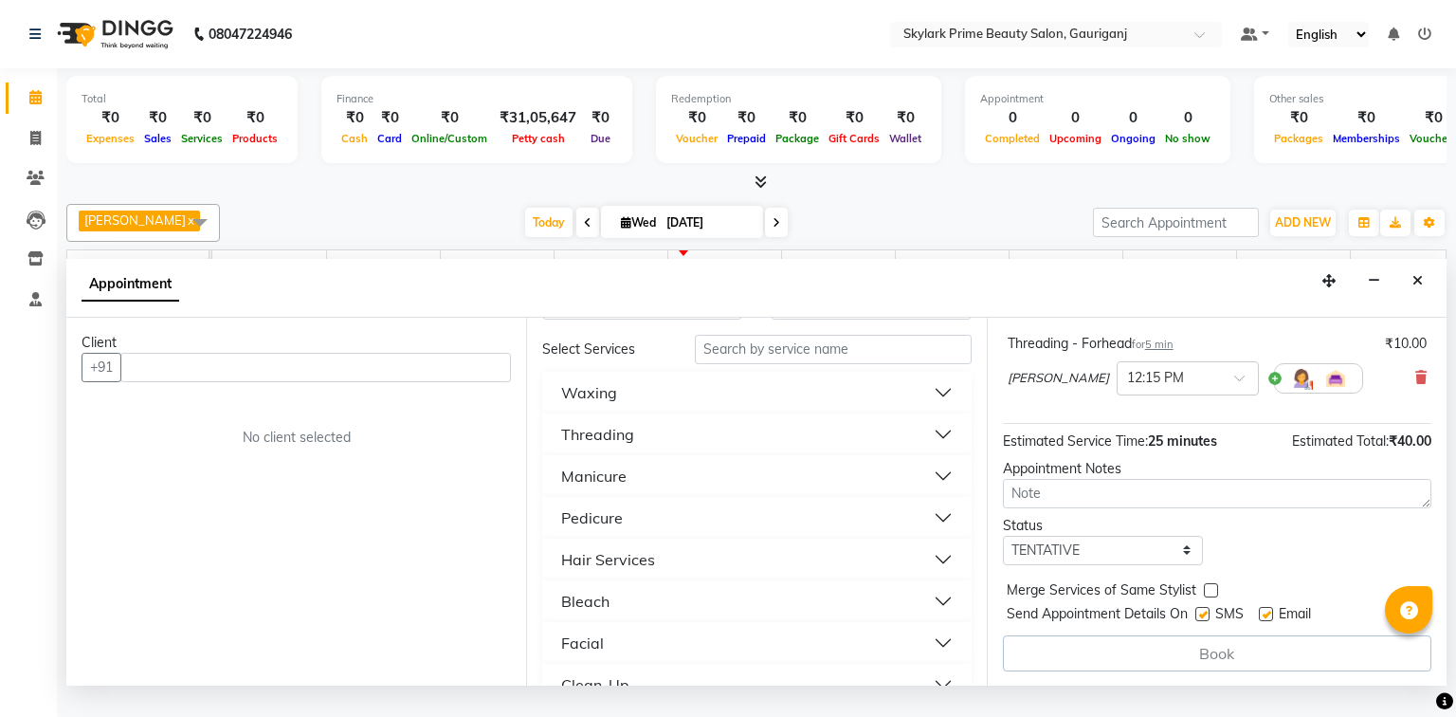
click at [931, 449] on button "Threading" at bounding box center [756, 434] width 413 height 34
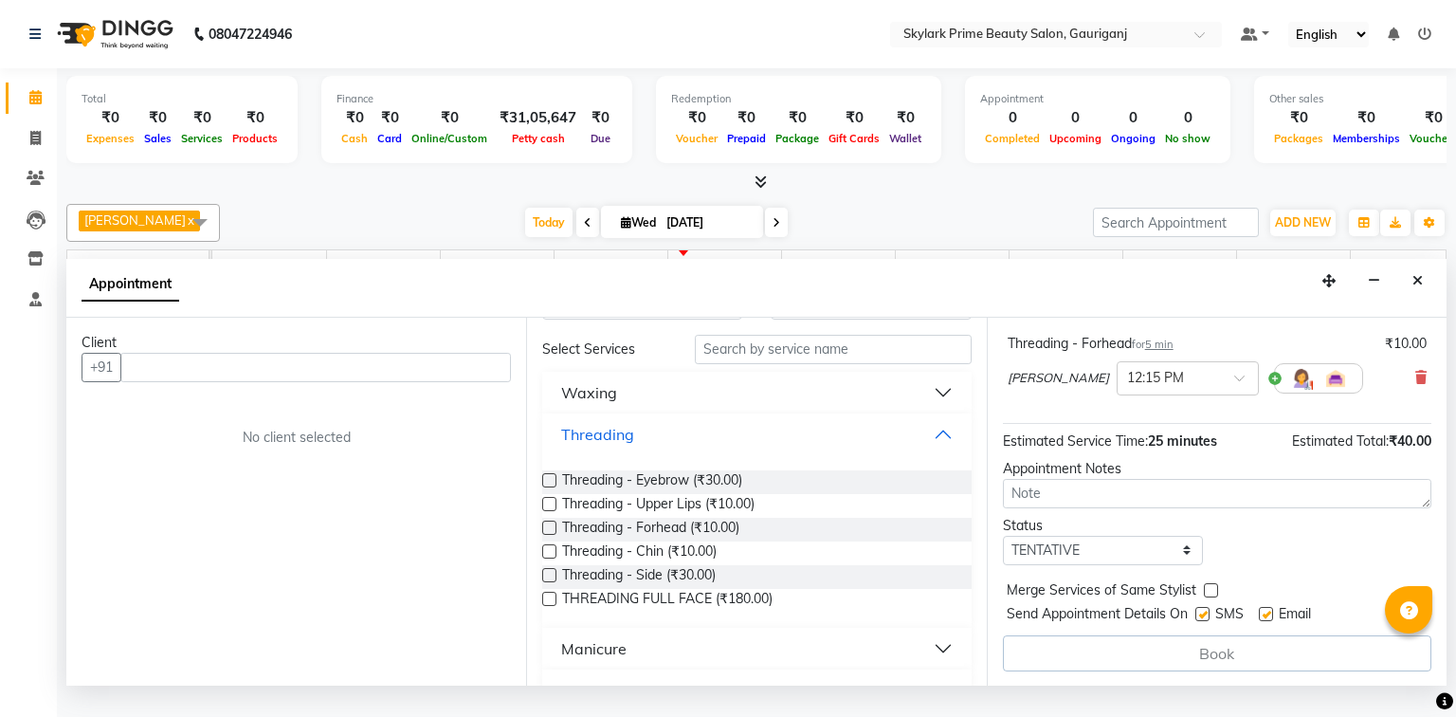
click at [931, 449] on button "Threading" at bounding box center [756, 434] width 413 height 34
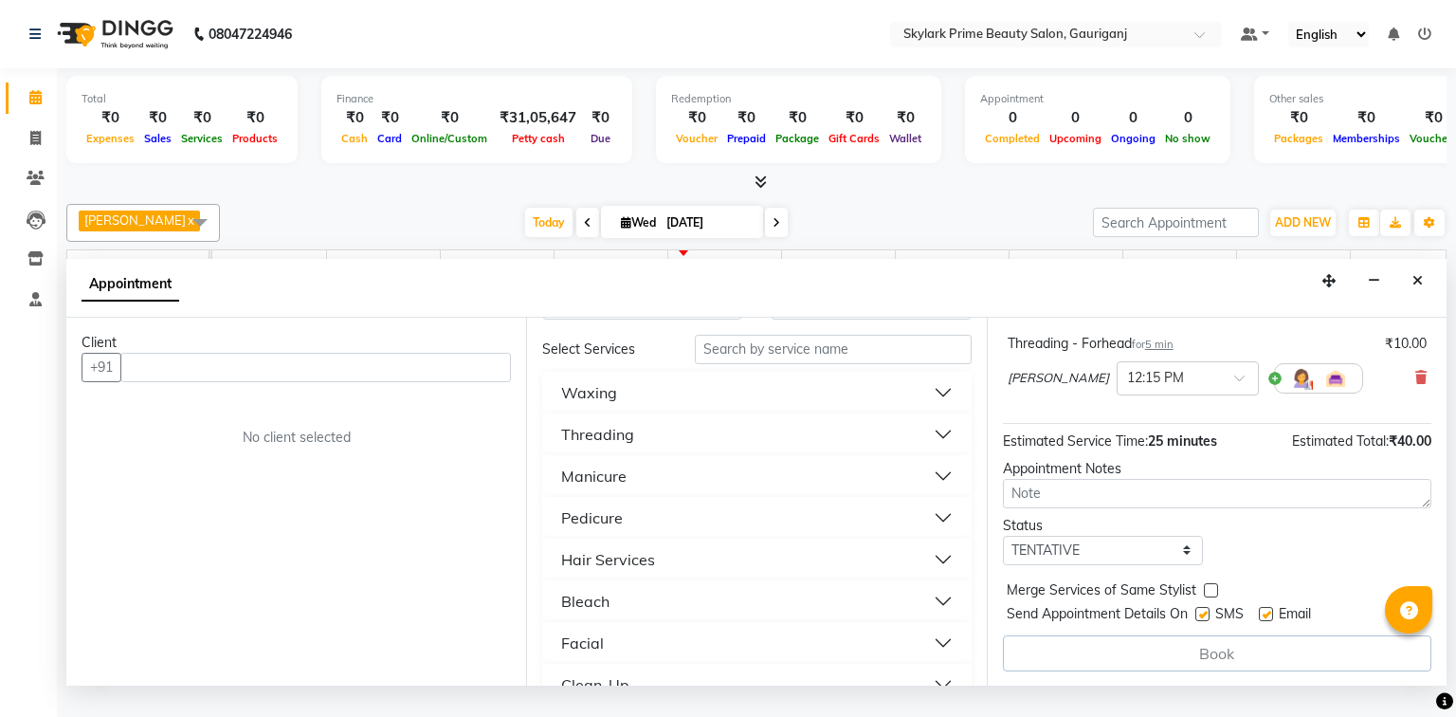
click at [931, 449] on button "Threading" at bounding box center [756, 434] width 413 height 34
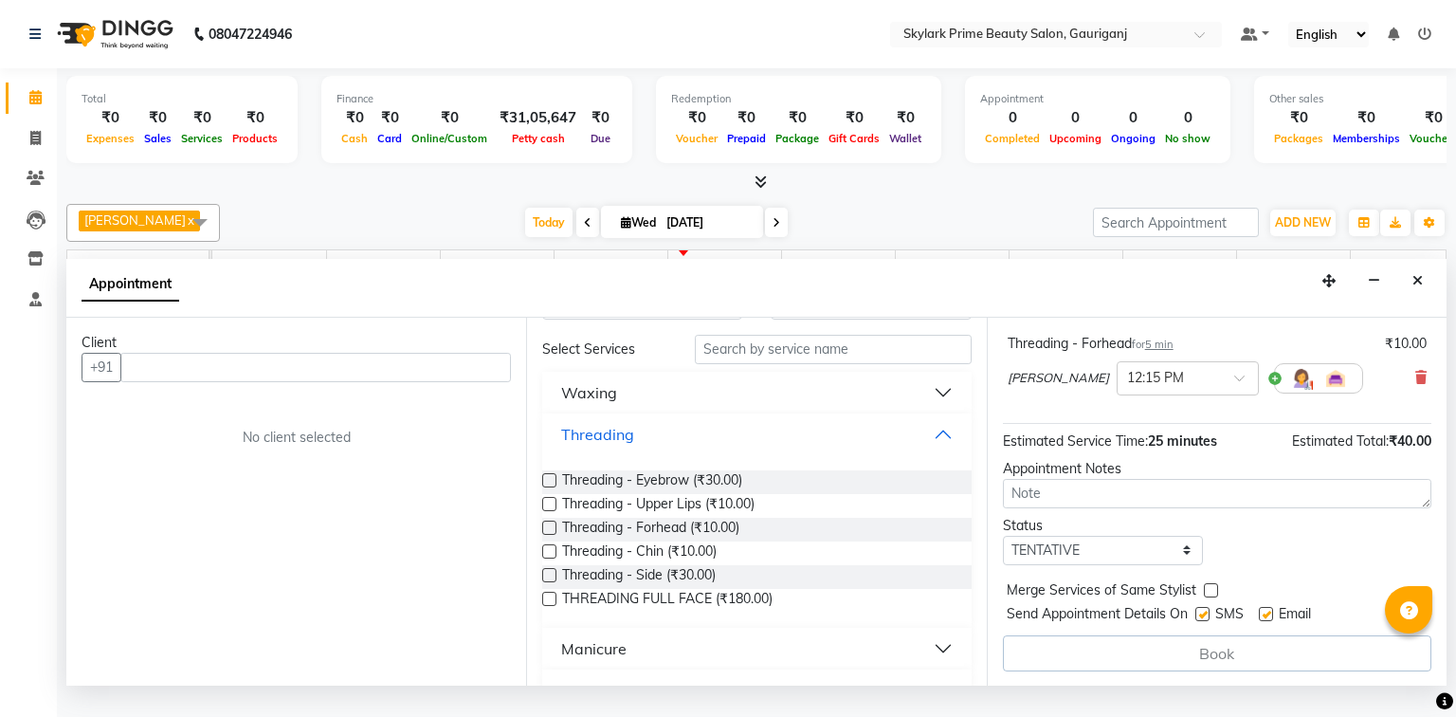
click at [931, 449] on button "Threading" at bounding box center [756, 434] width 413 height 34
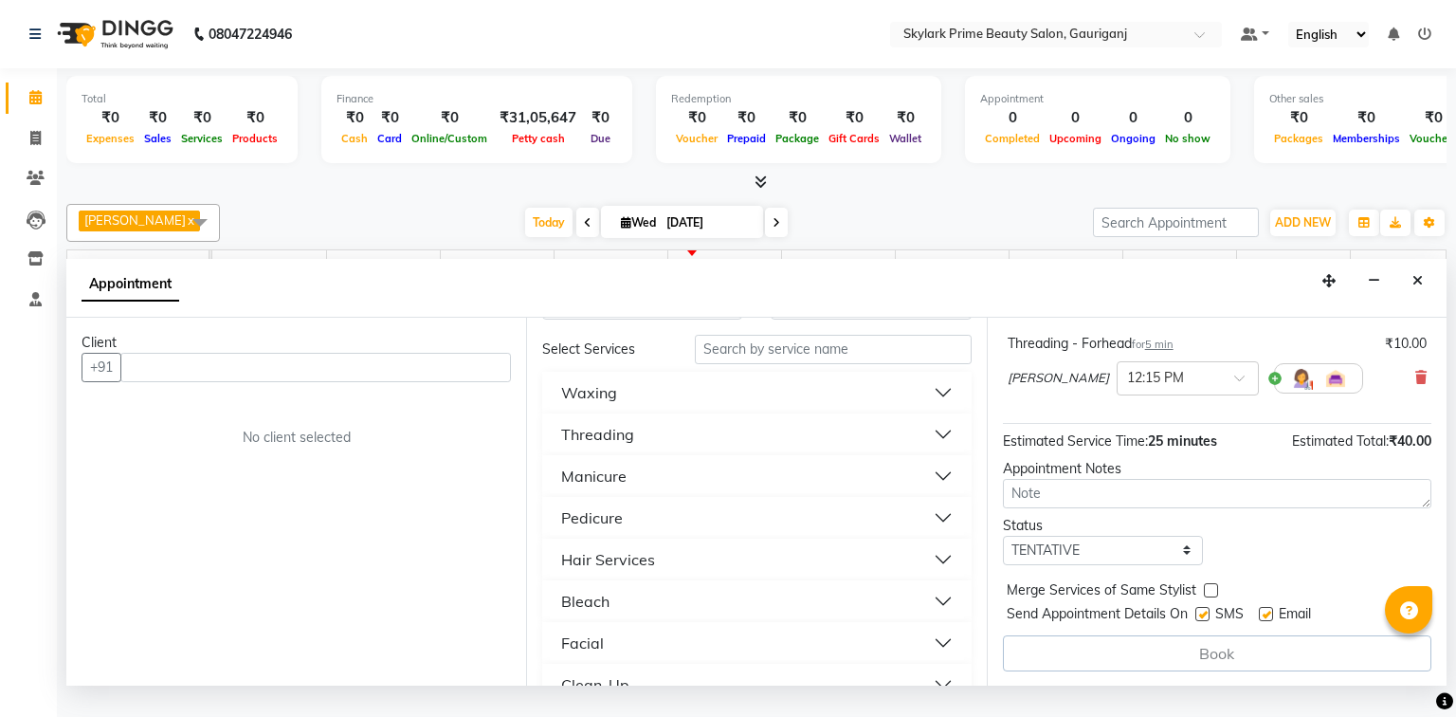
click at [550, 417] on button "Threading" at bounding box center [756, 434] width 413 height 34
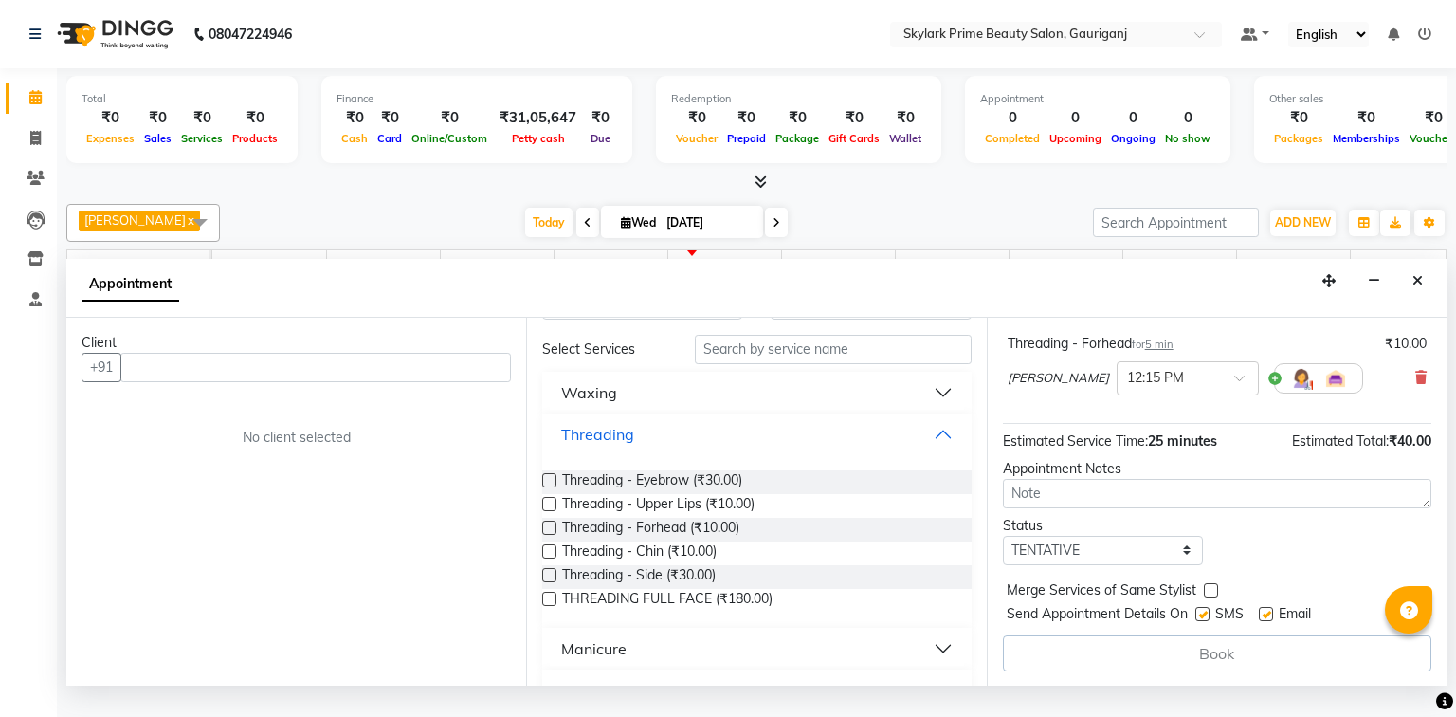
click at [550, 417] on button "Threading" at bounding box center [756, 434] width 413 height 34
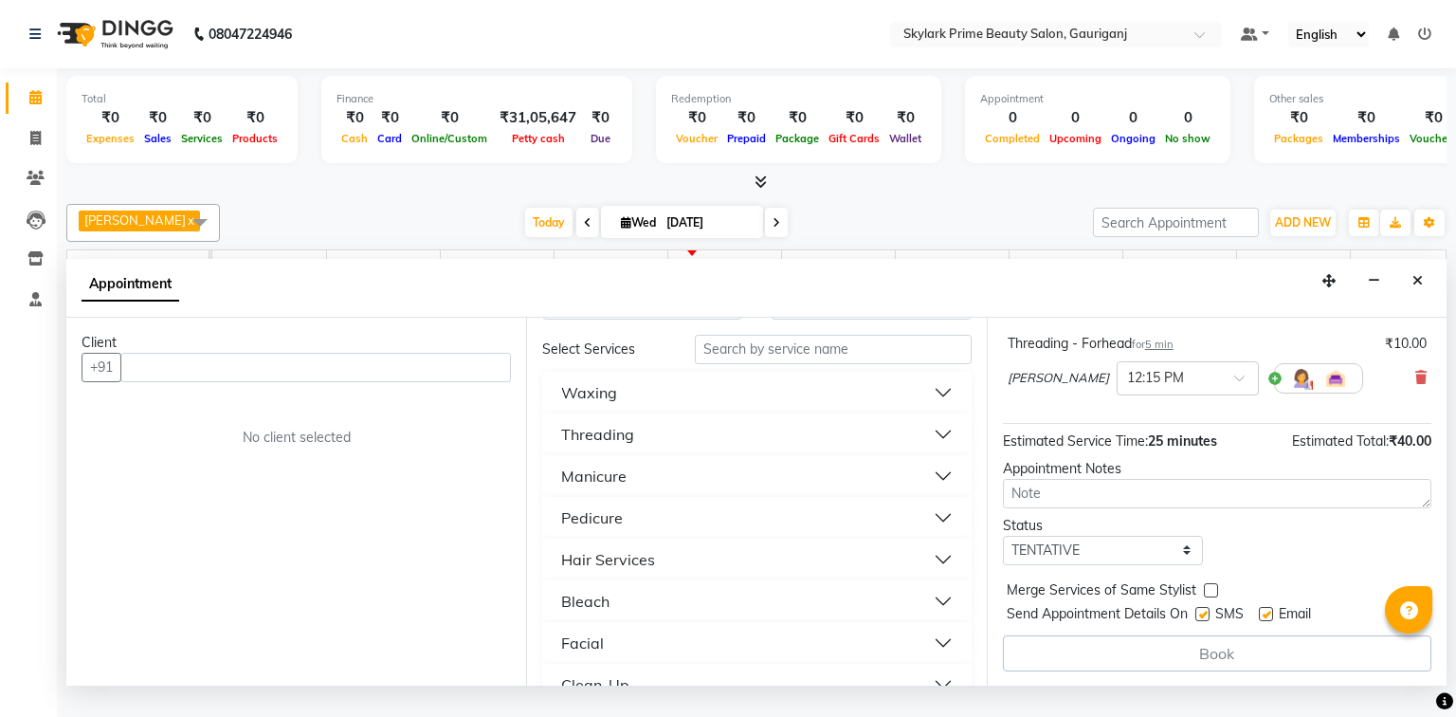
click at [550, 417] on button "Threading" at bounding box center [756, 434] width 413 height 34
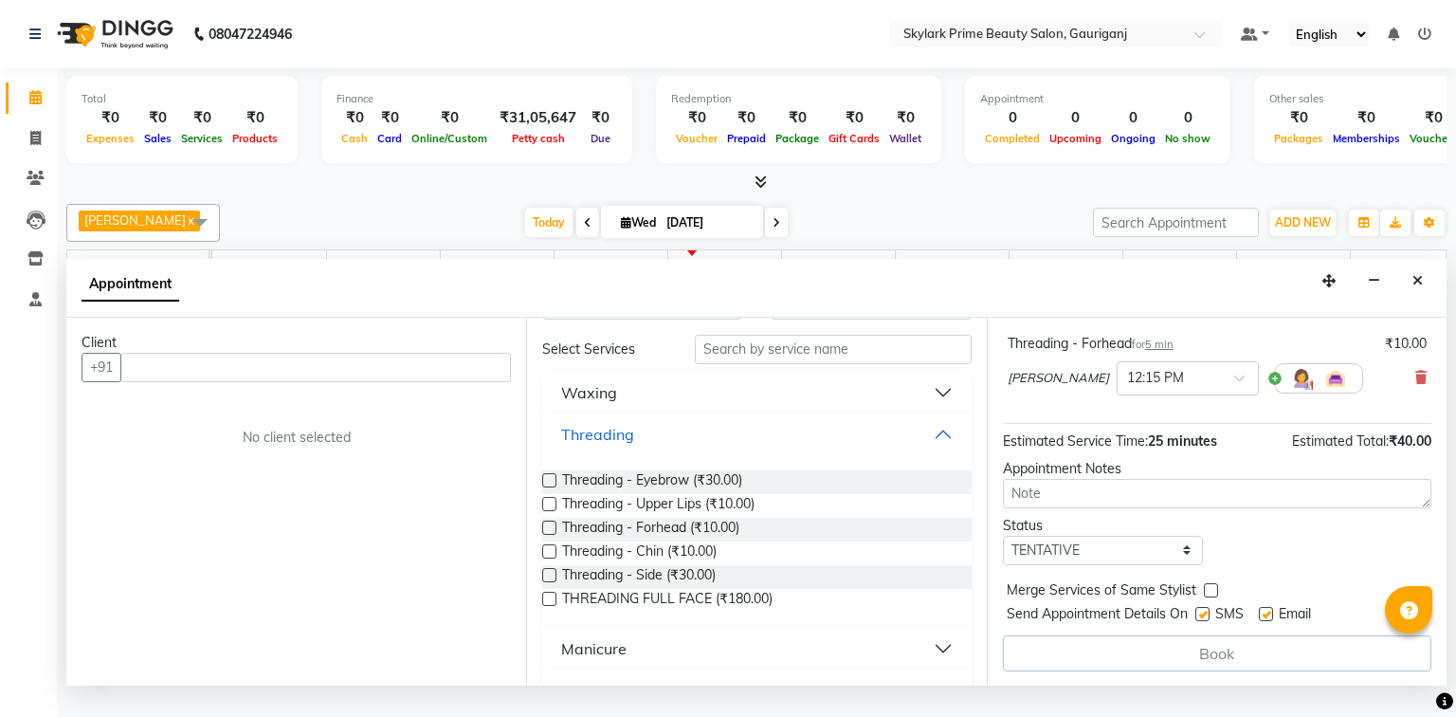
click at [550, 417] on button "Threading" at bounding box center [756, 434] width 413 height 34
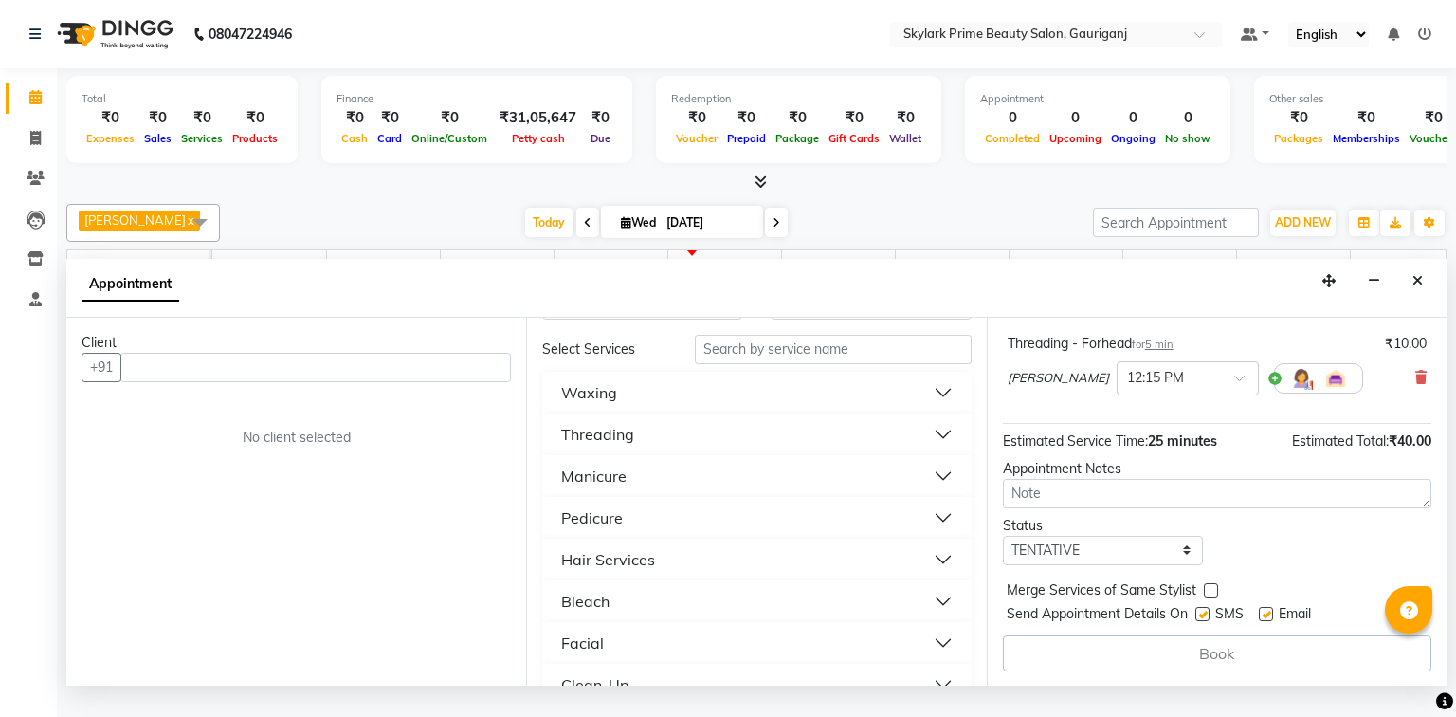
click at [550, 417] on button "Threading" at bounding box center [756, 434] width 413 height 34
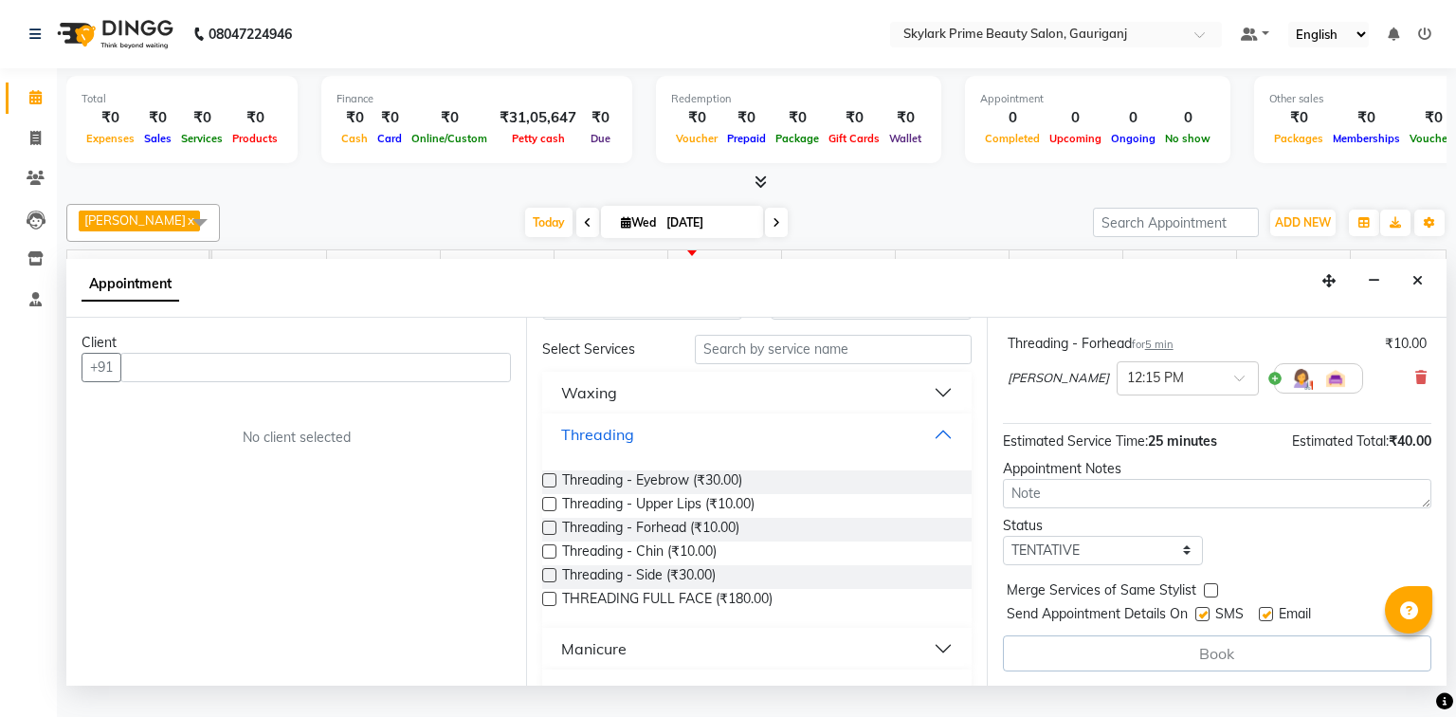
click at [550, 417] on button "Threading" at bounding box center [756, 434] width 413 height 34
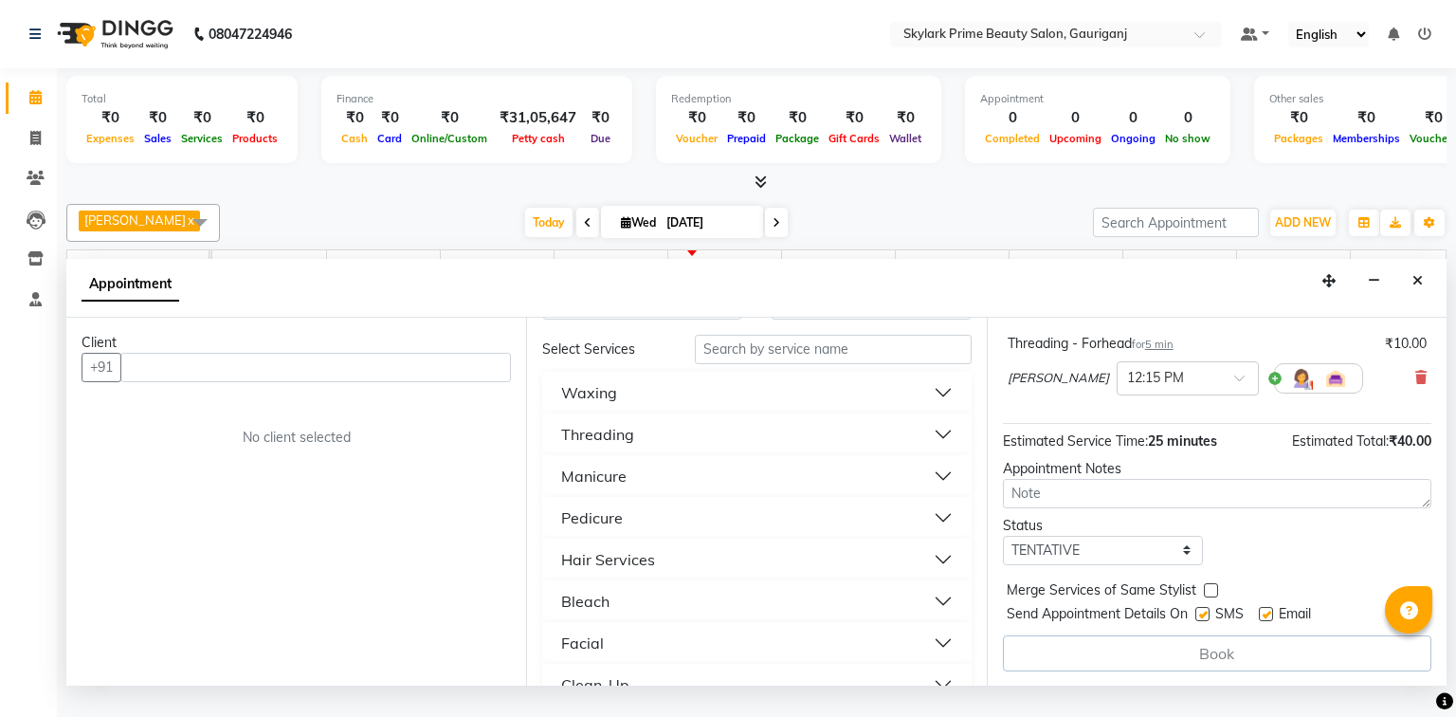
click at [550, 417] on button "Threading" at bounding box center [756, 434] width 413 height 34
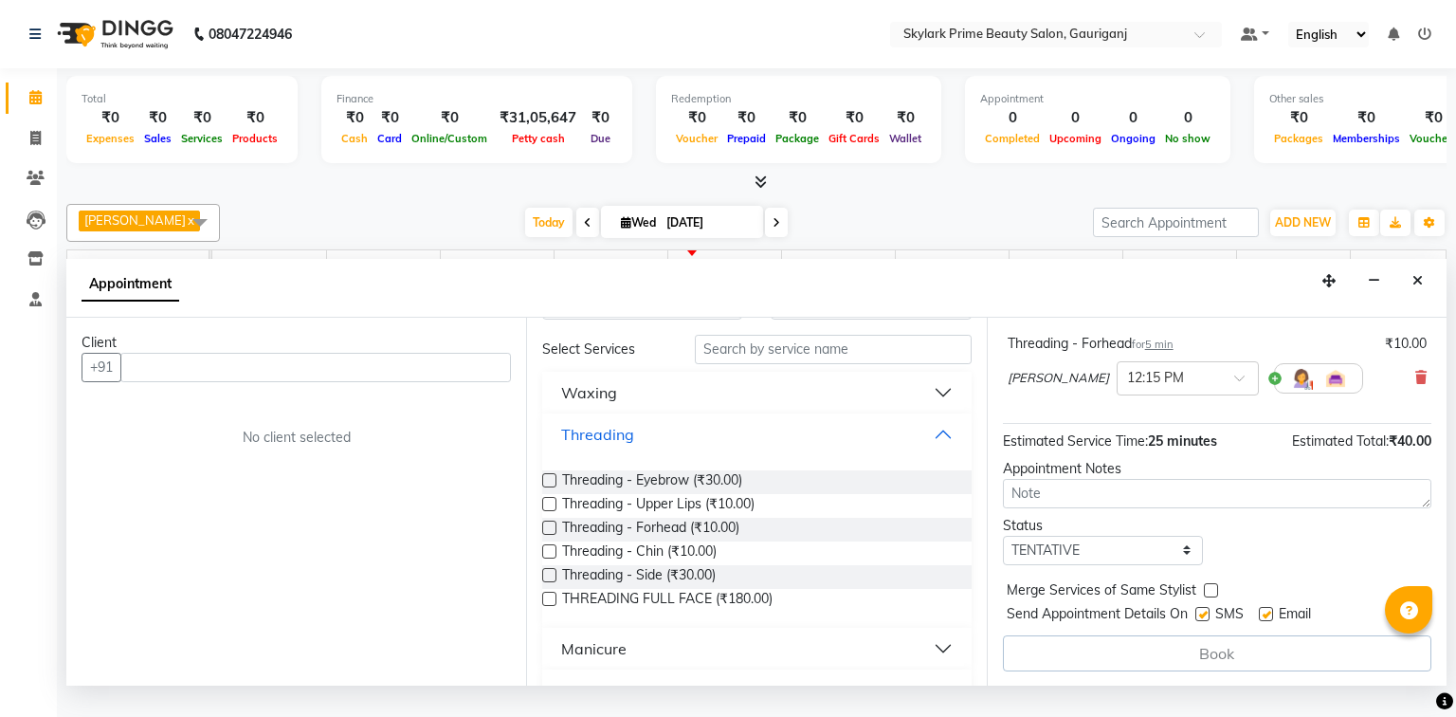
click at [550, 417] on button "Threading" at bounding box center [756, 434] width 413 height 34
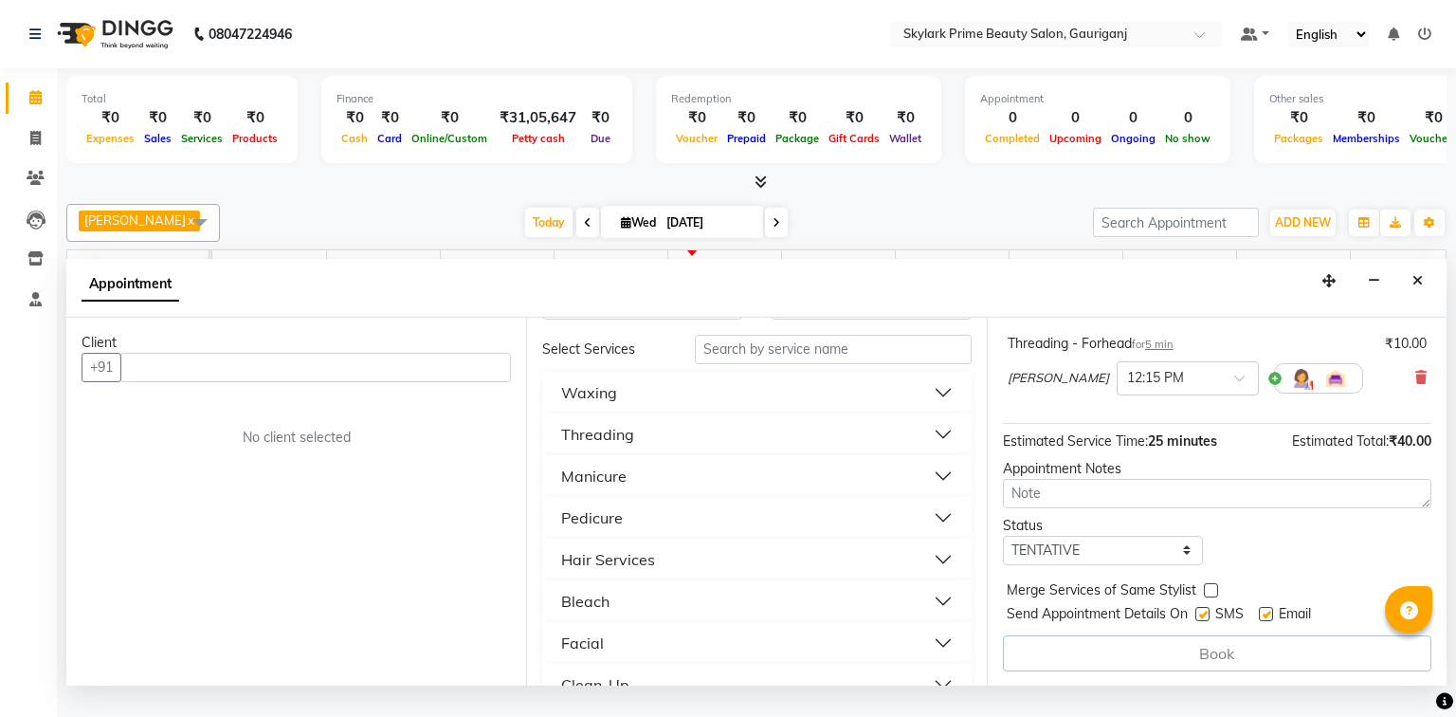
click at [550, 417] on button "Threading" at bounding box center [756, 434] width 413 height 34
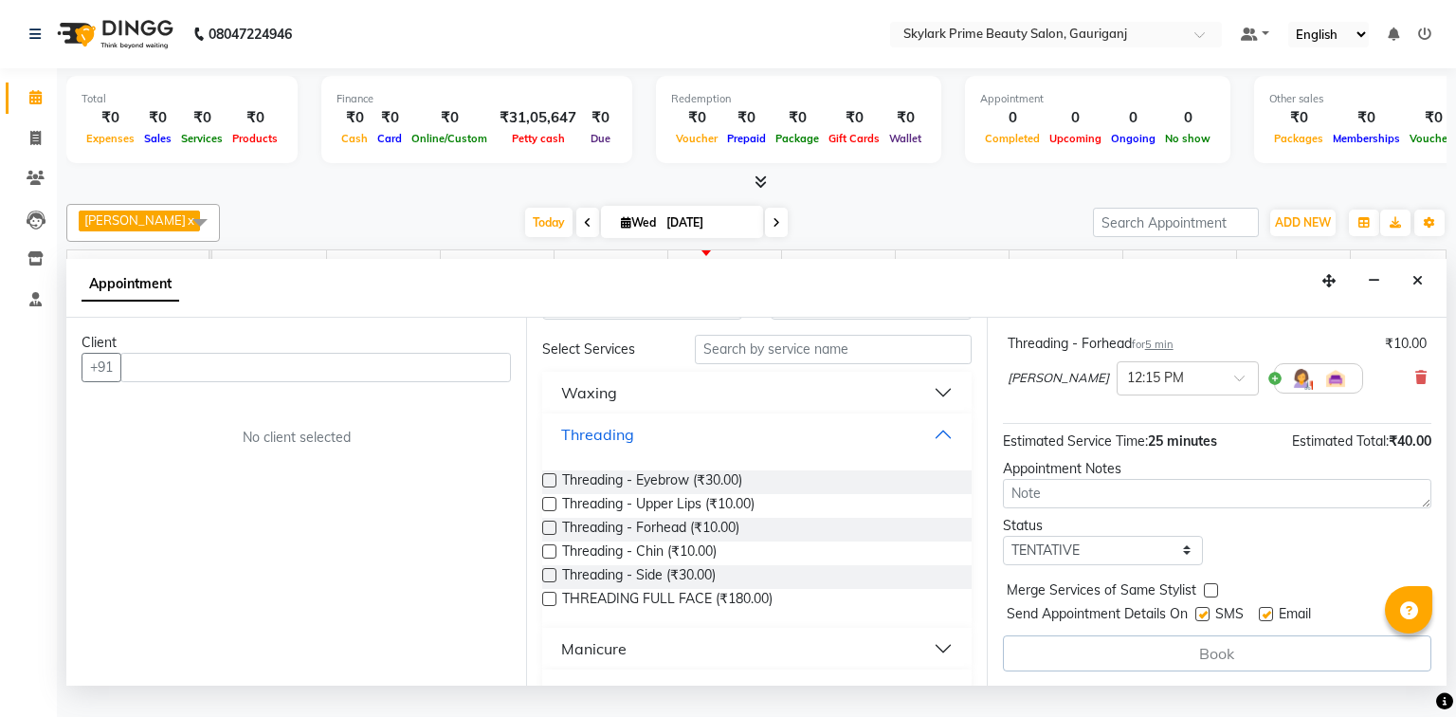
click at [550, 417] on button "Threading" at bounding box center [756, 434] width 413 height 34
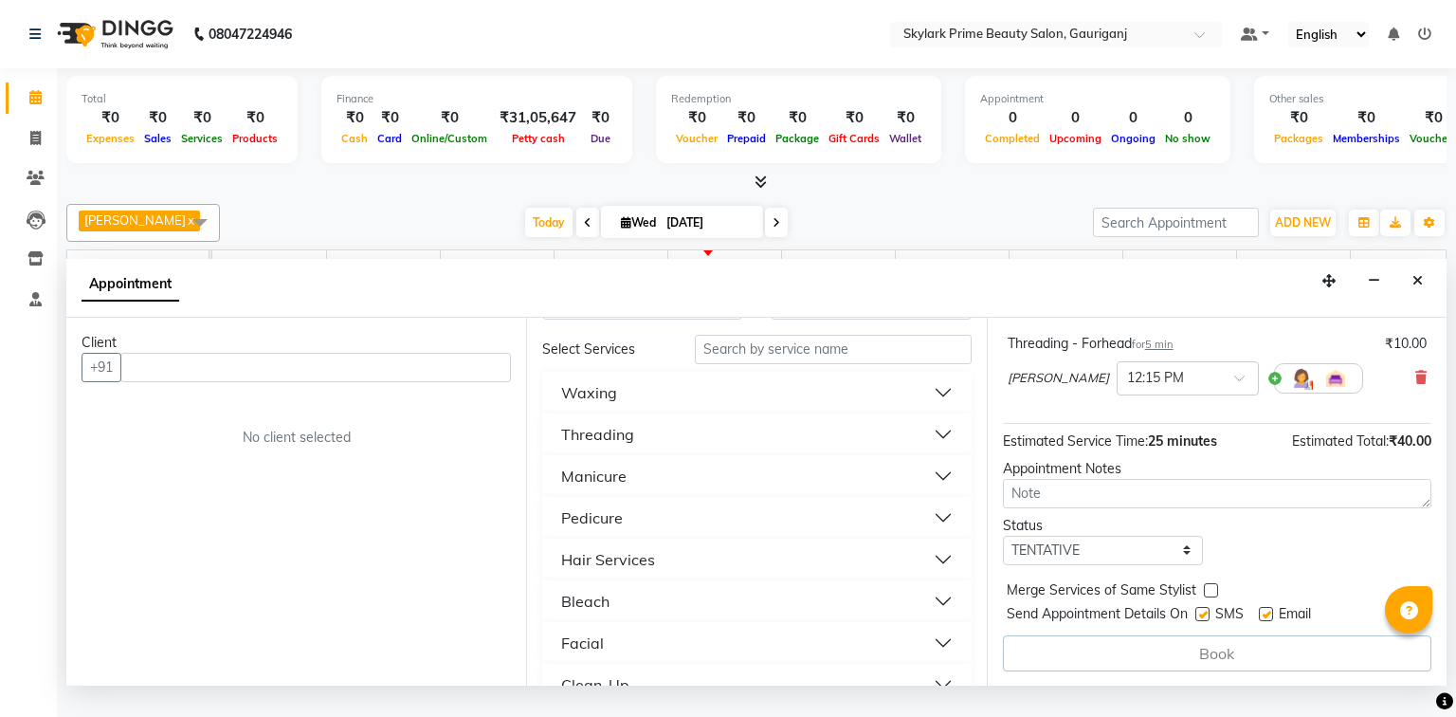
click at [629, 409] on button "Waxing" at bounding box center [756, 392] width 413 height 34
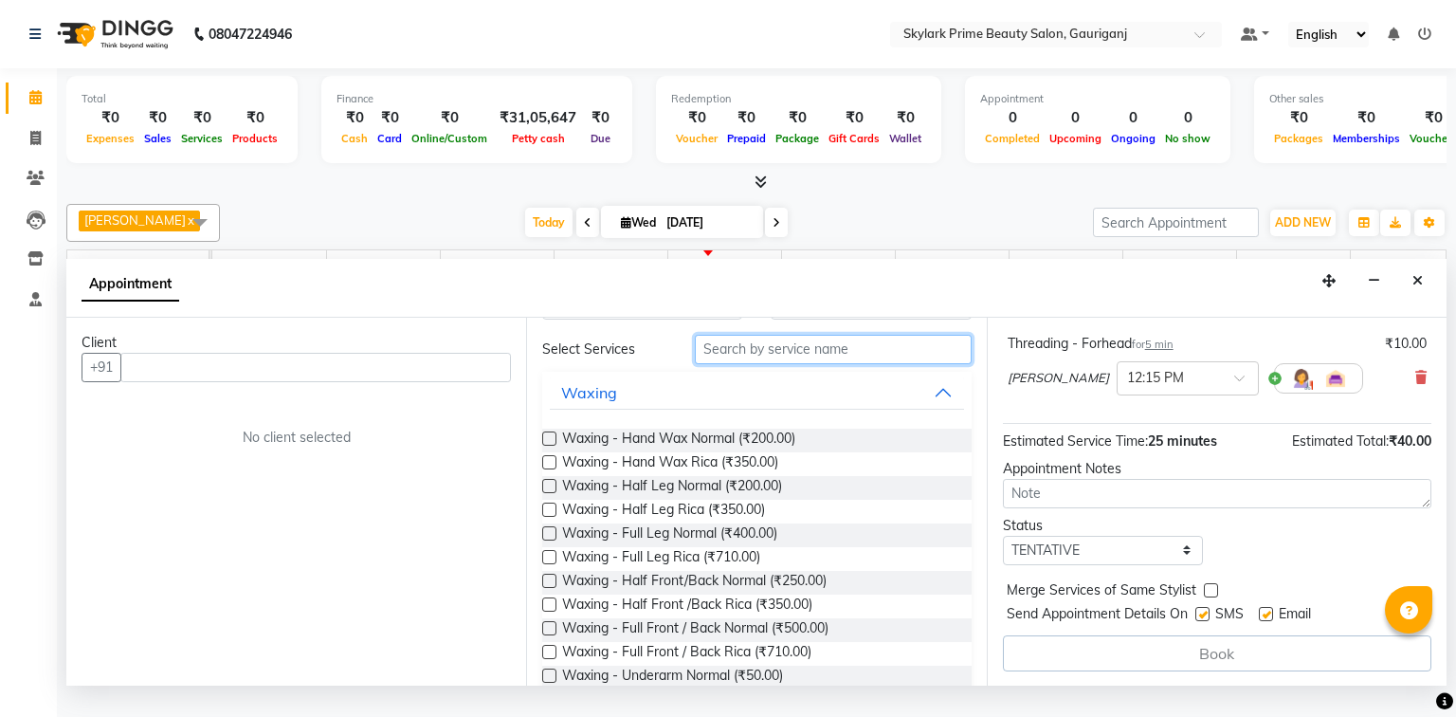
click at [805, 364] on input "text" at bounding box center [833, 349] width 277 height 29
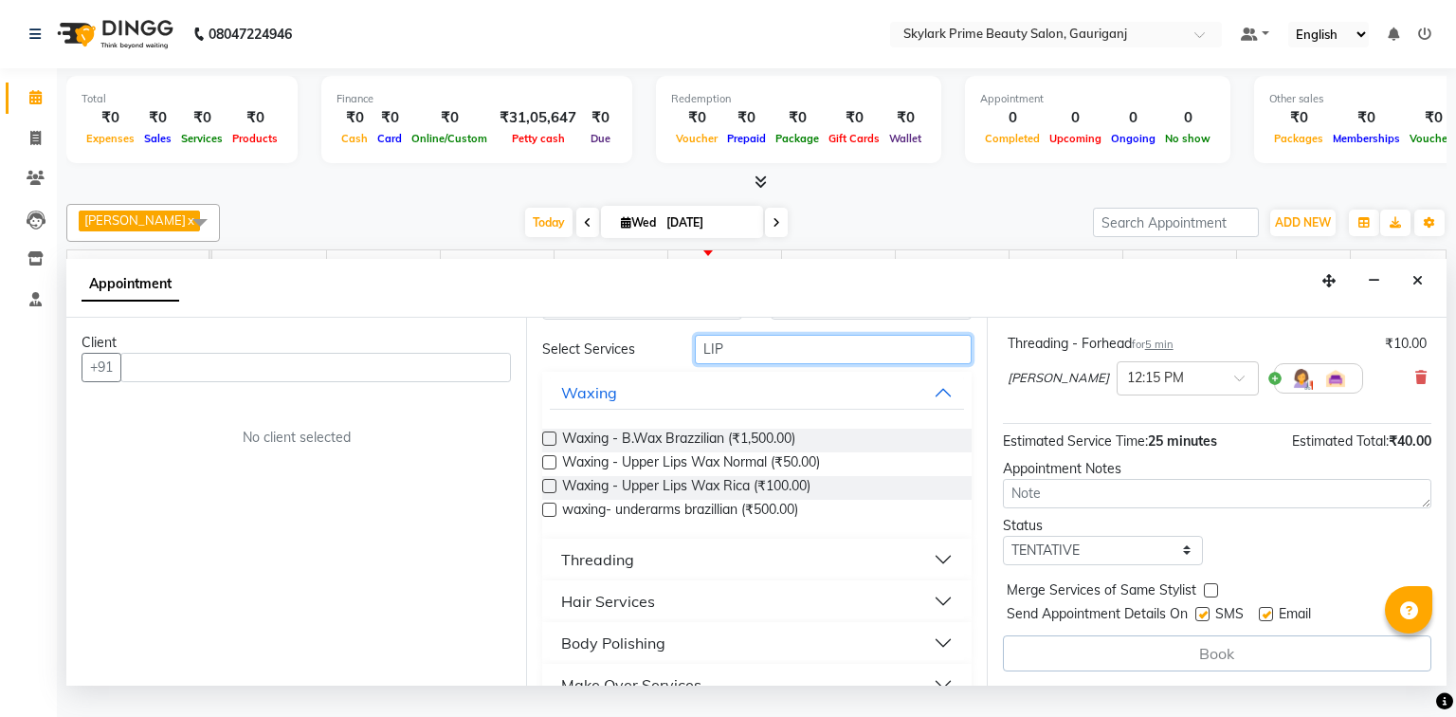
scroll to position [0, 0]
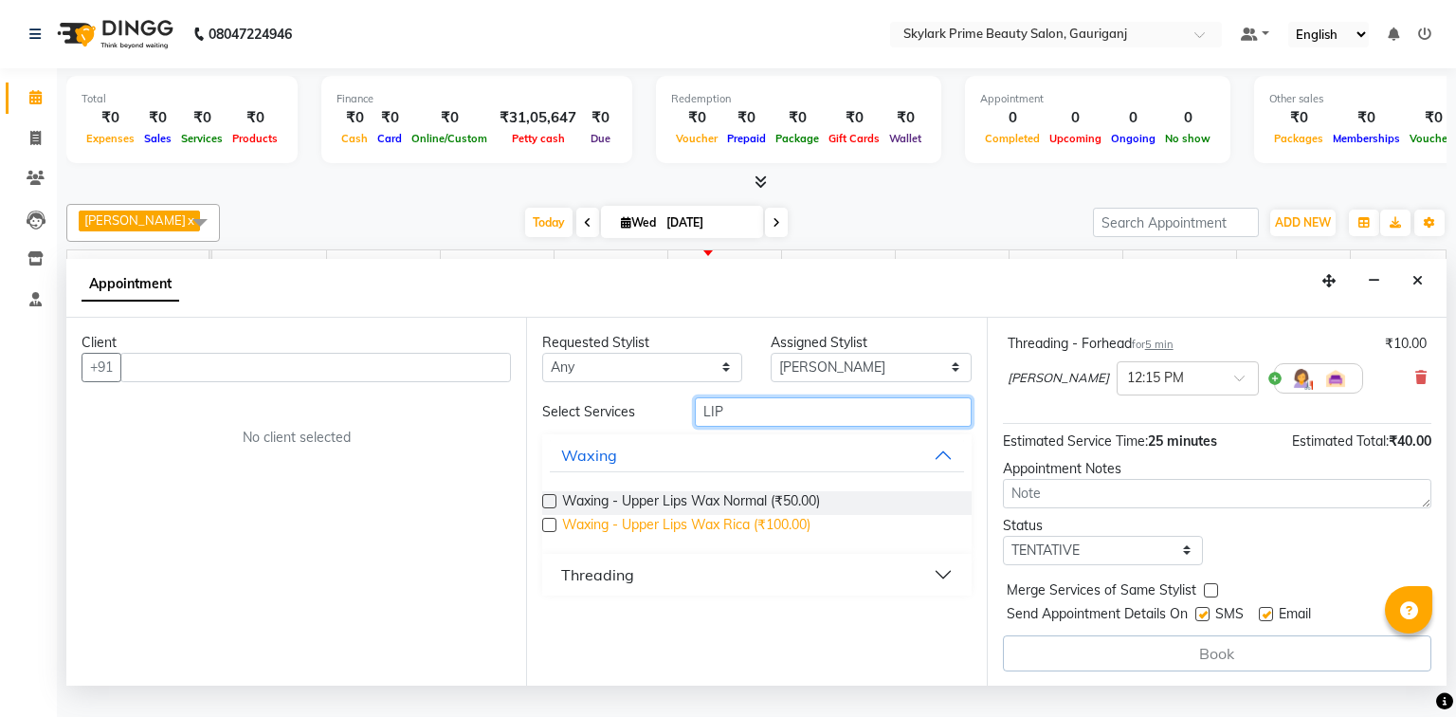
type input "LIP"
click at [667, 538] on span "Waxing - Upper Lips Wax Rica (₹100.00)" at bounding box center [686, 527] width 248 height 24
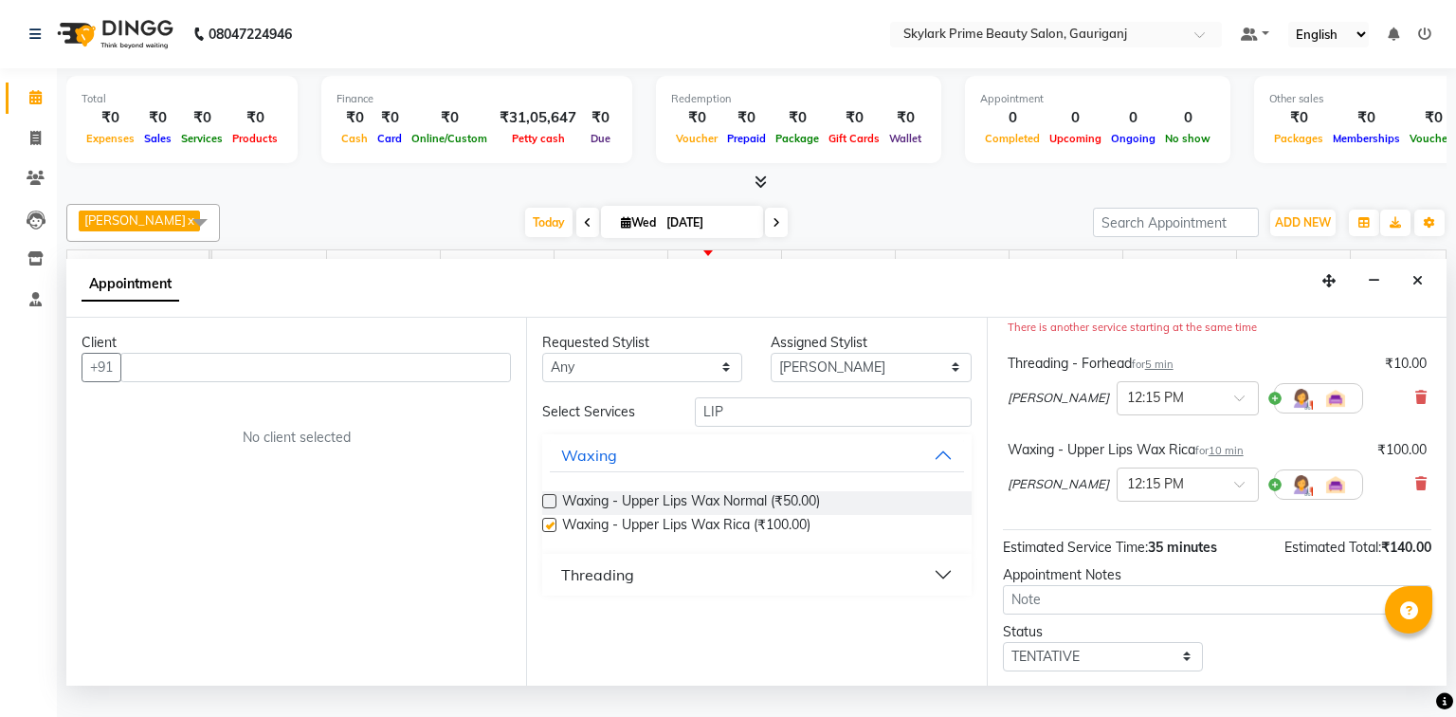
checkbox input "false"
click at [748, 420] on input "LIP" at bounding box center [833, 411] width 277 height 29
type input "L"
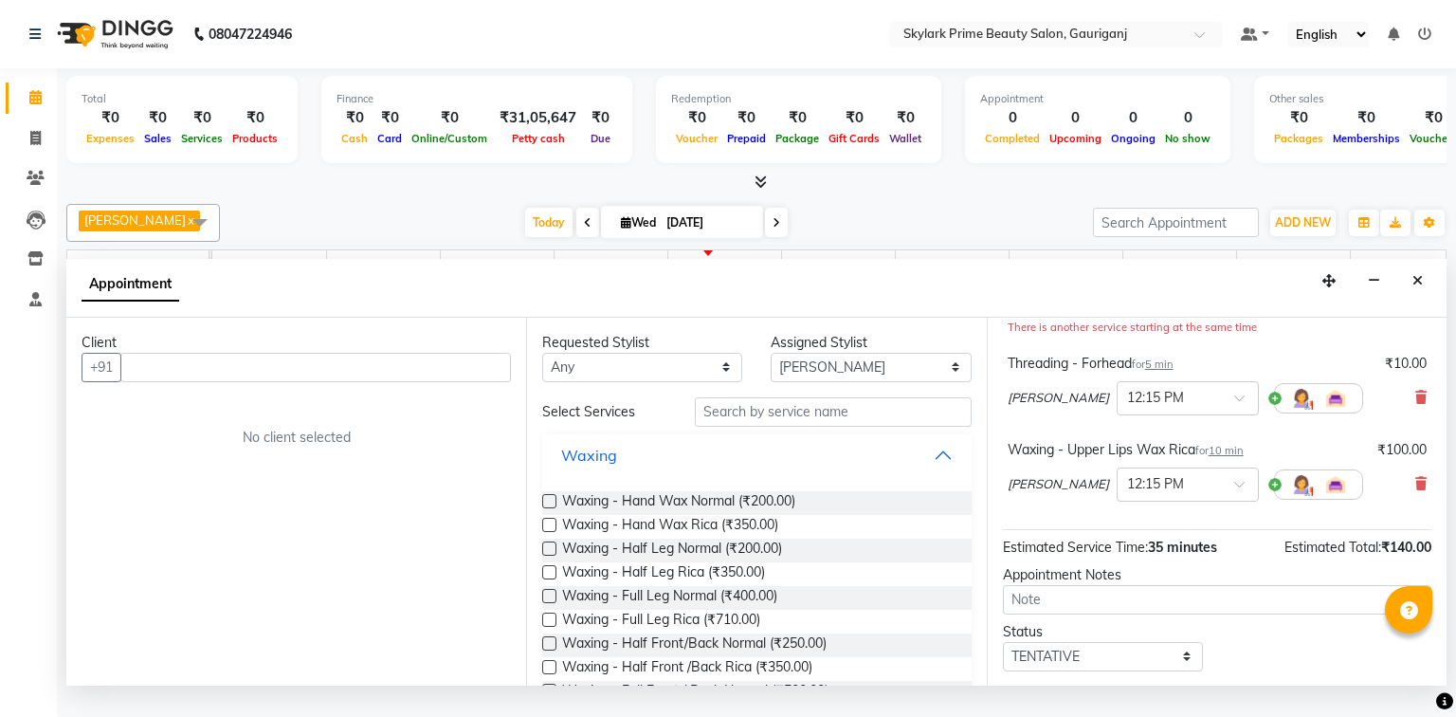
click at [926, 472] on button "Waxing" at bounding box center [756, 455] width 413 height 34
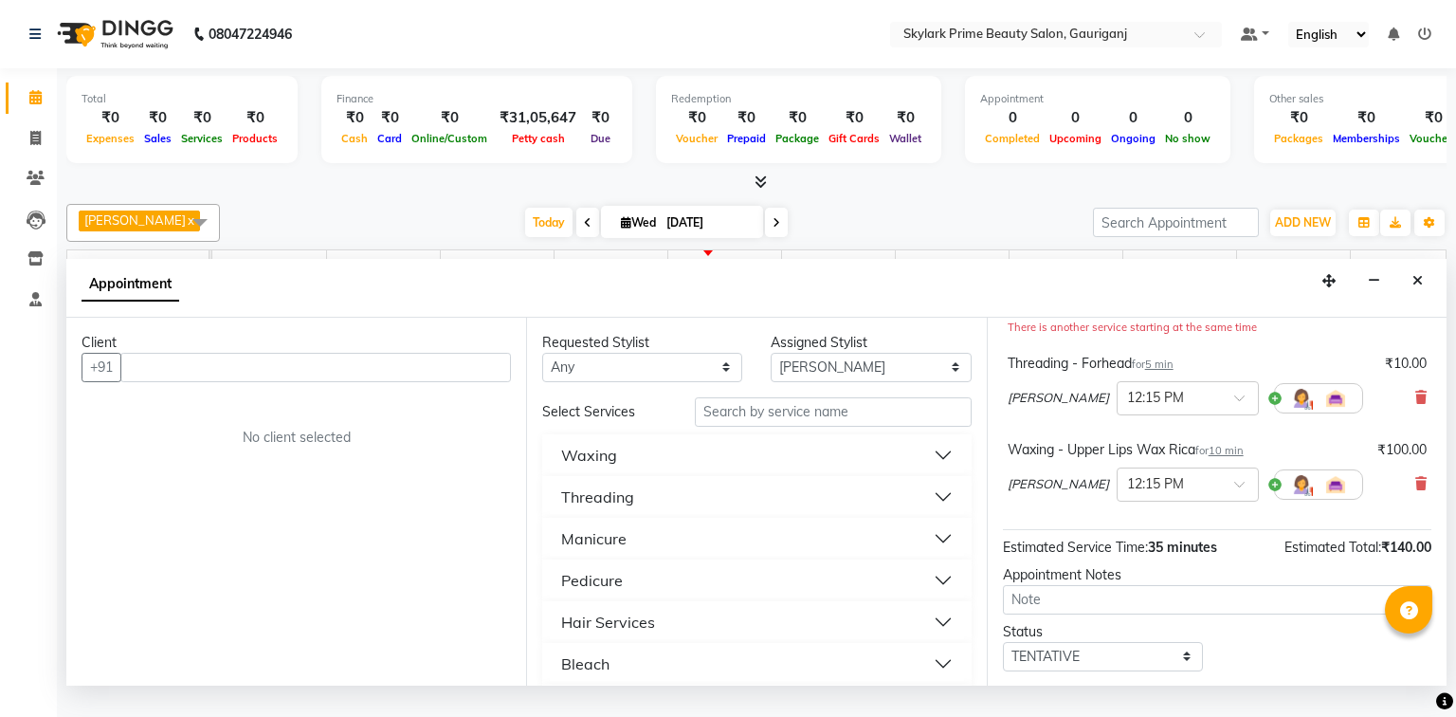
click at [622, 472] on button "Waxing" at bounding box center [756, 455] width 413 height 34
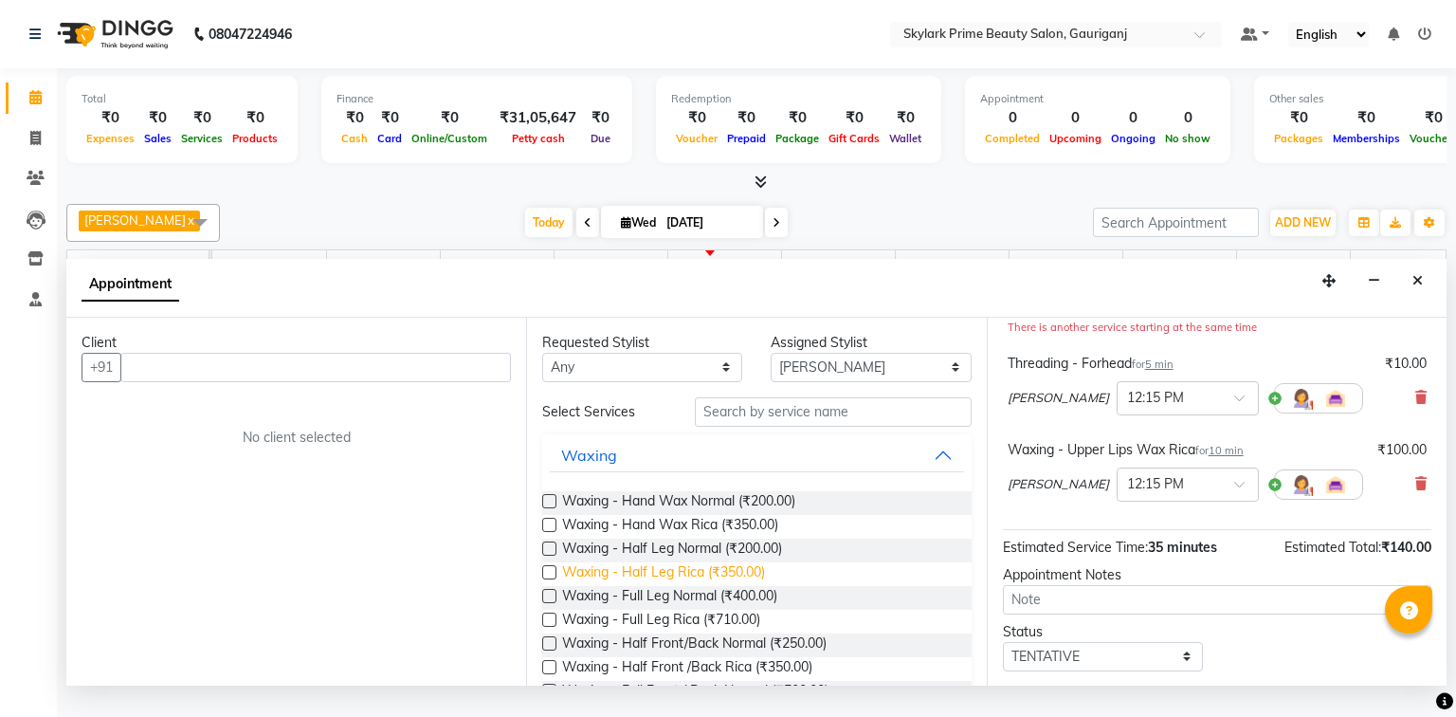
click at [655, 584] on span "Waxing - Half Leg Rica (₹350.00)" at bounding box center [663, 574] width 203 height 24
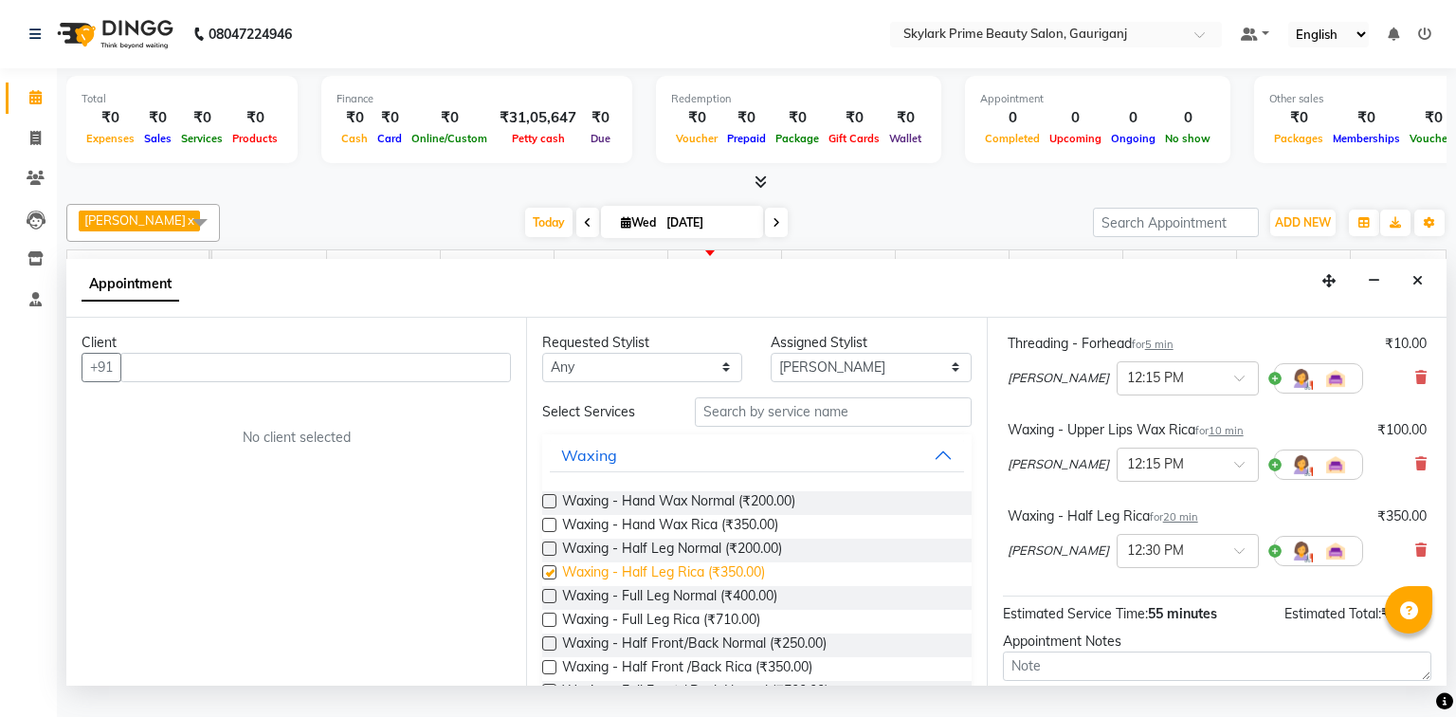
checkbox input "false"
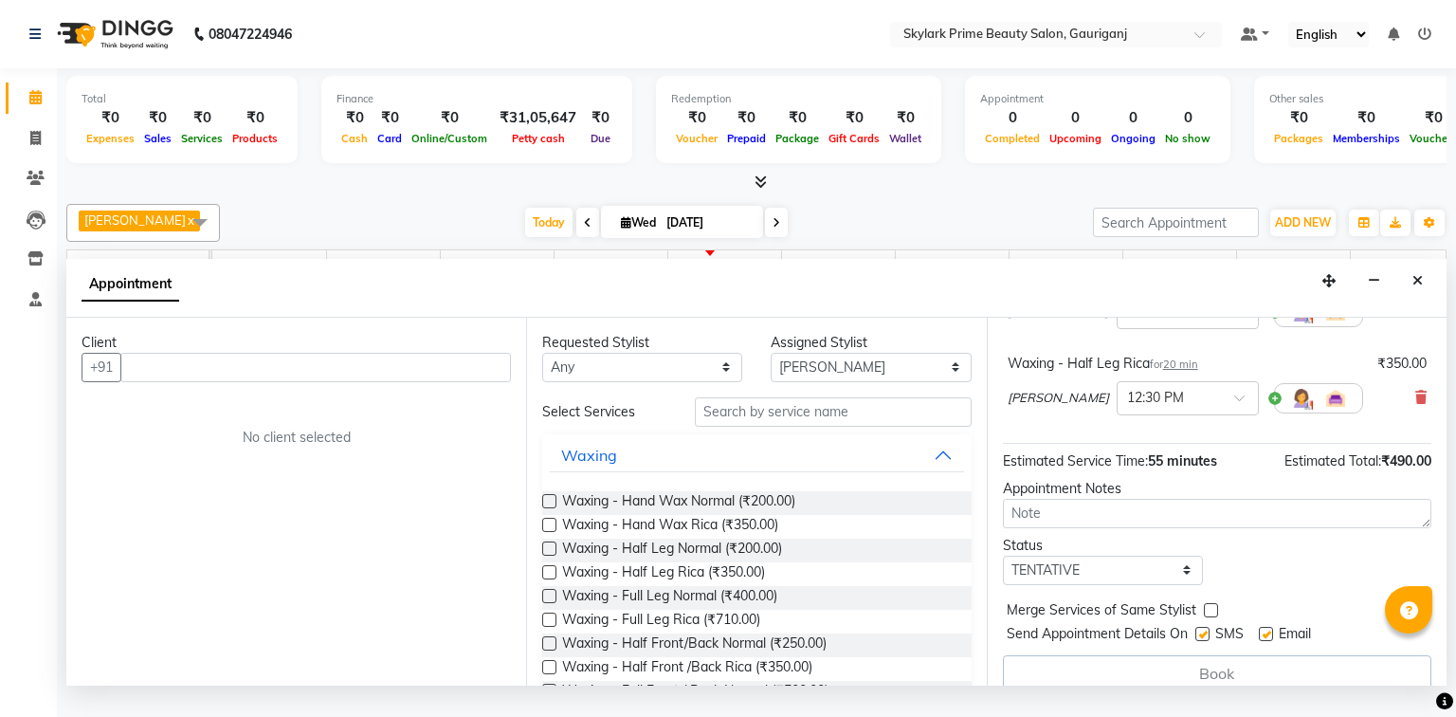
scroll to position [372, 0]
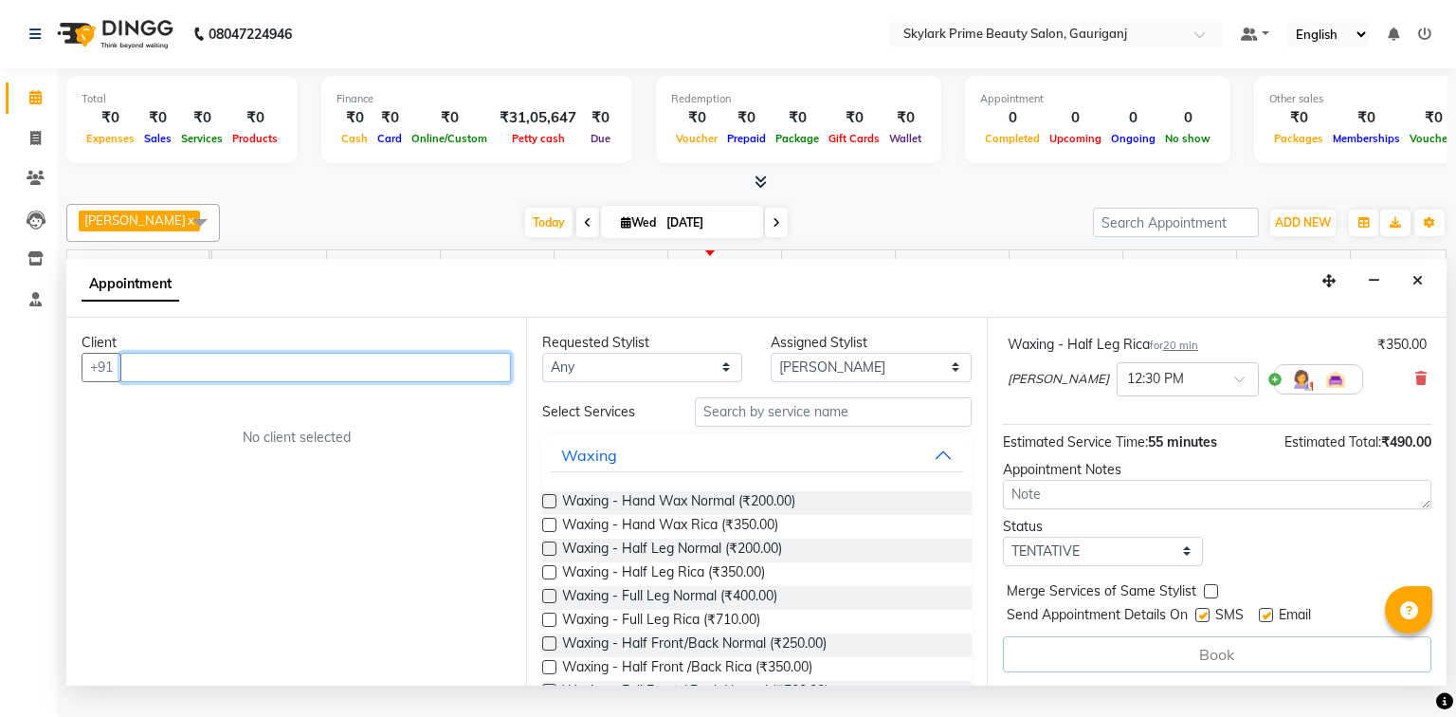
drag, startPoint x: 330, startPoint y: 391, endPoint x: 306, endPoint y: 384, distance: 24.6
click at [330, 382] on input "text" at bounding box center [315, 367] width 391 height 29
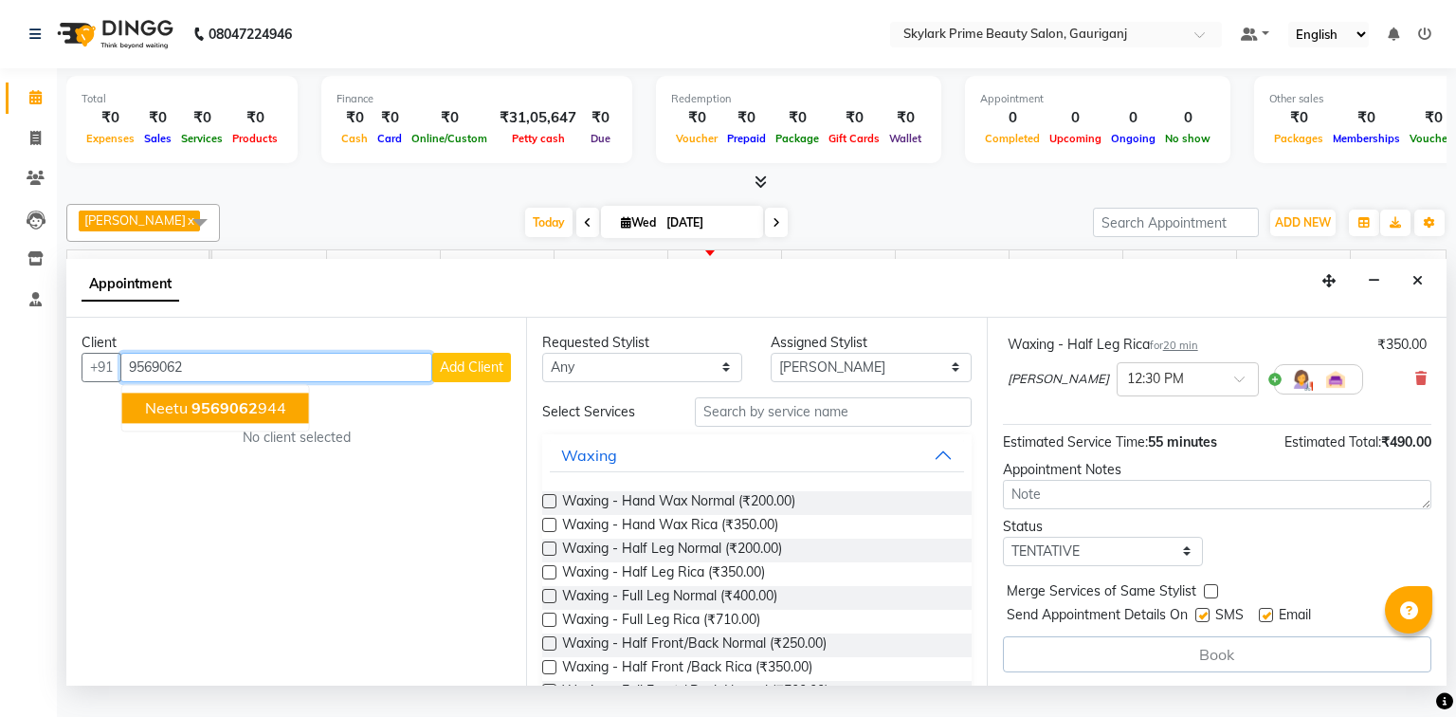
click at [205, 417] on span "9569062" at bounding box center [224, 407] width 66 height 19
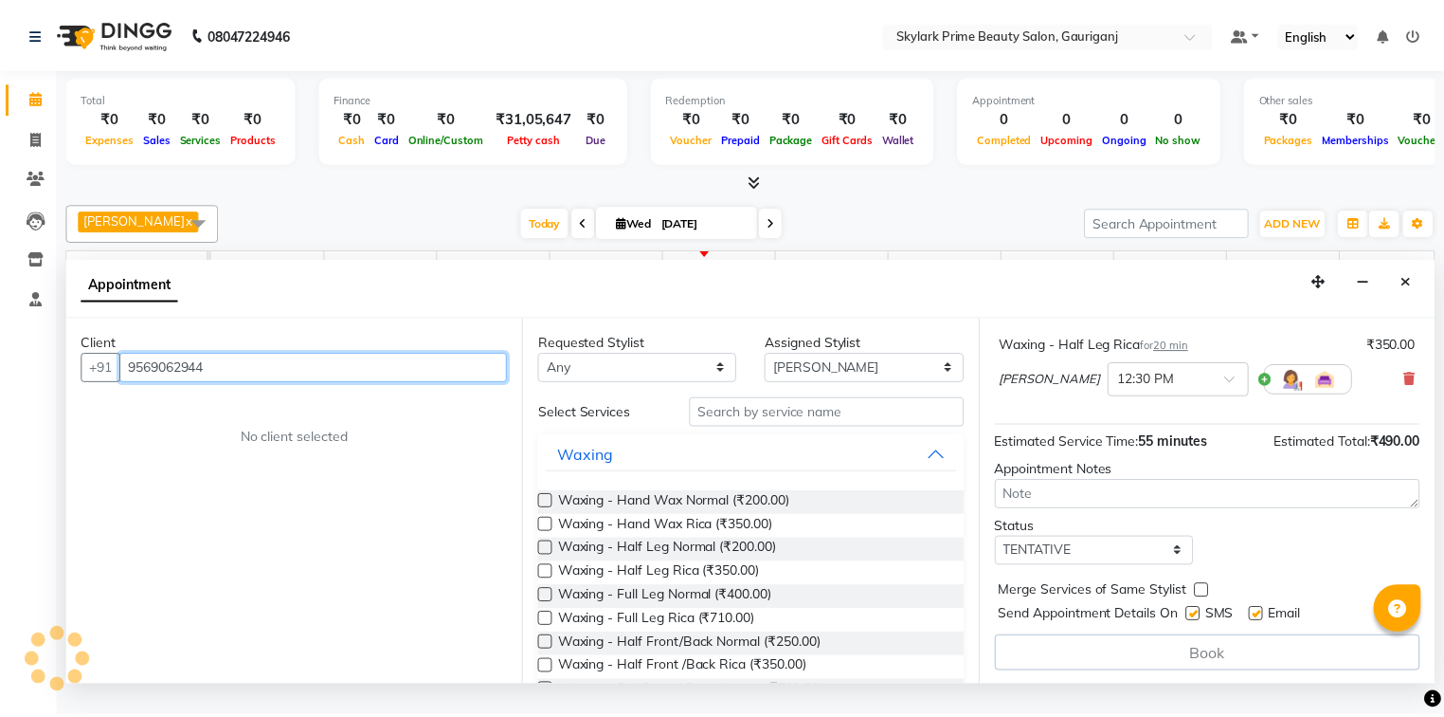
scroll to position [371, 0]
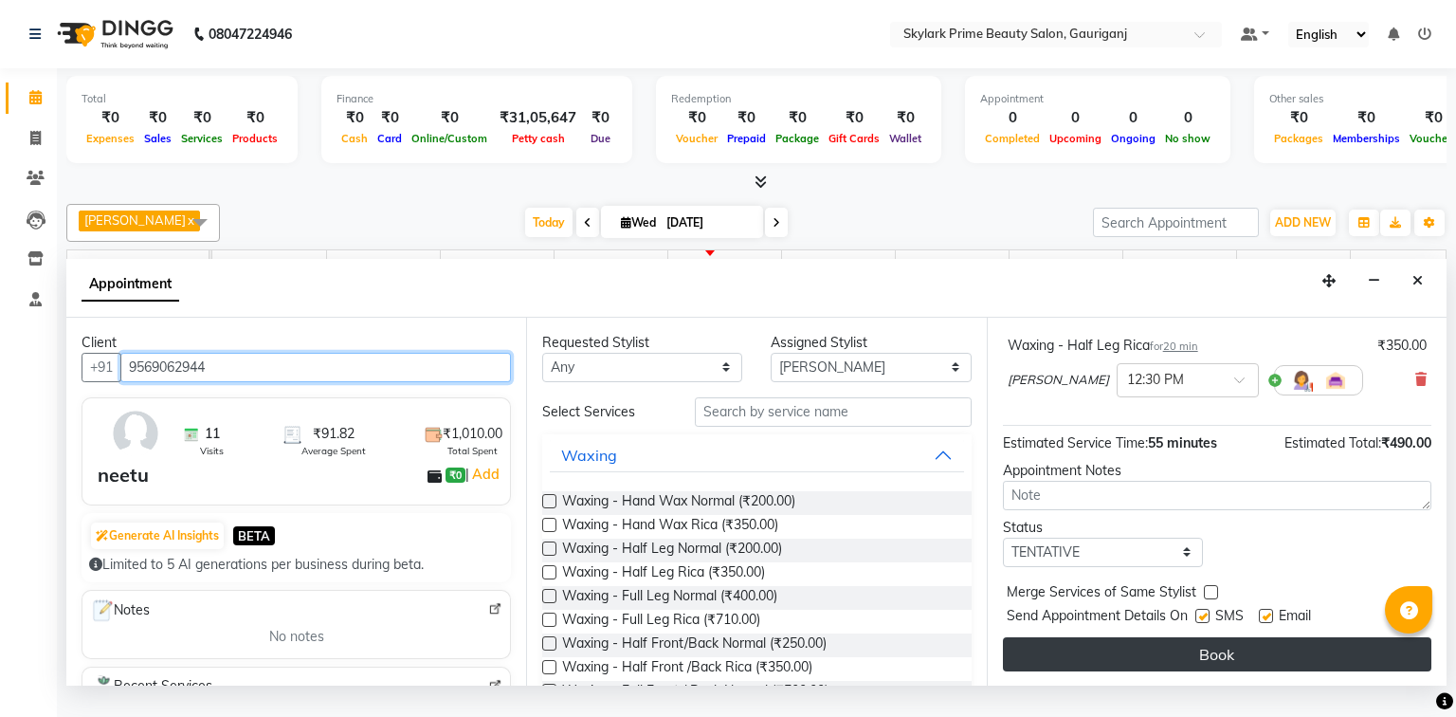
type input "9569062944"
click at [1173, 664] on button "Book" at bounding box center [1217, 654] width 428 height 34
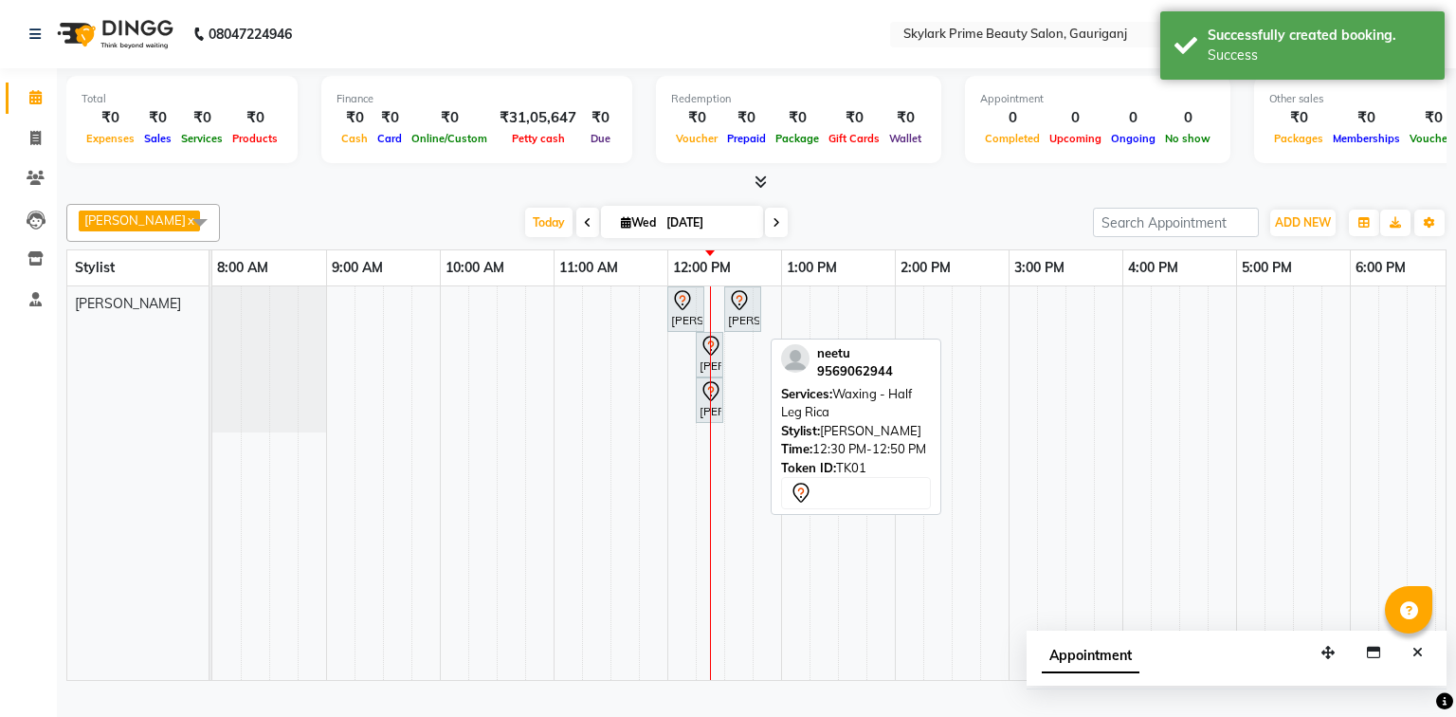
click at [735, 312] on icon at bounding box center [739, 300] width 23 height 23
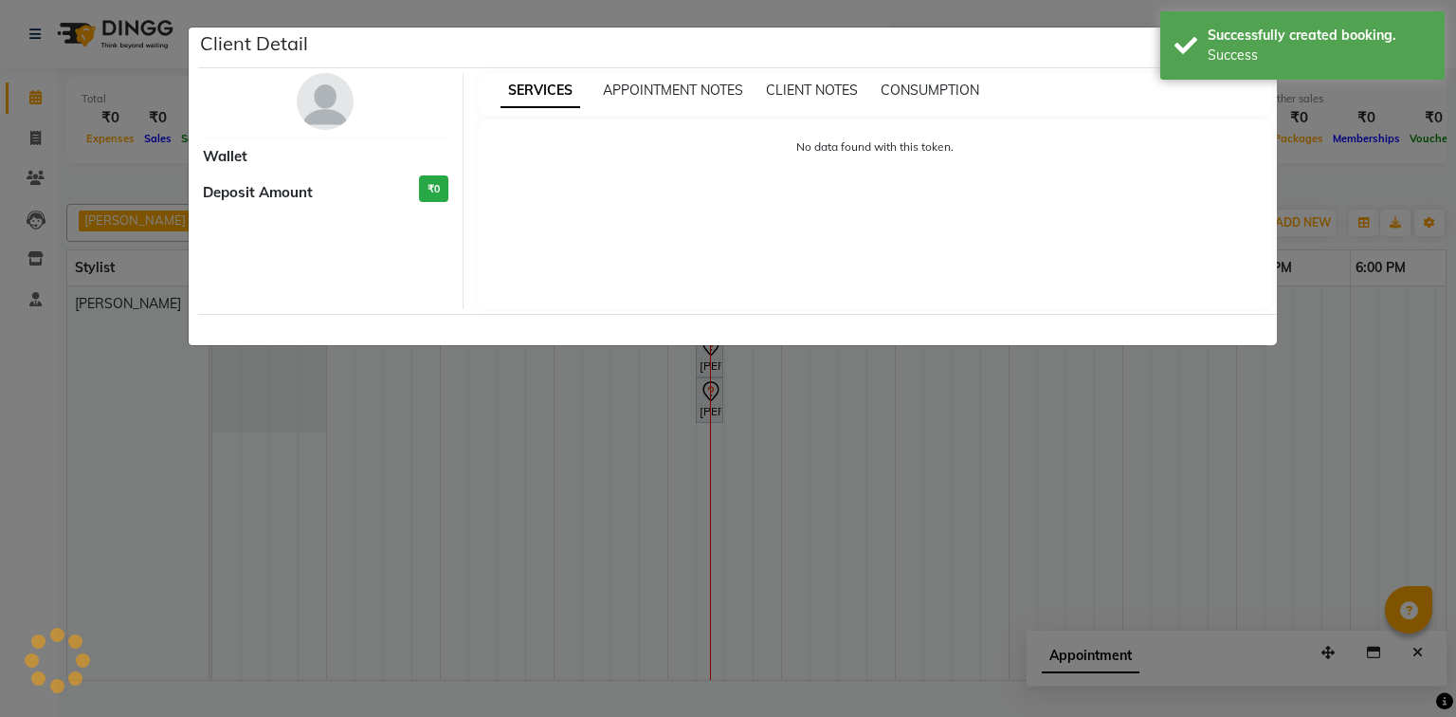
select select "7"
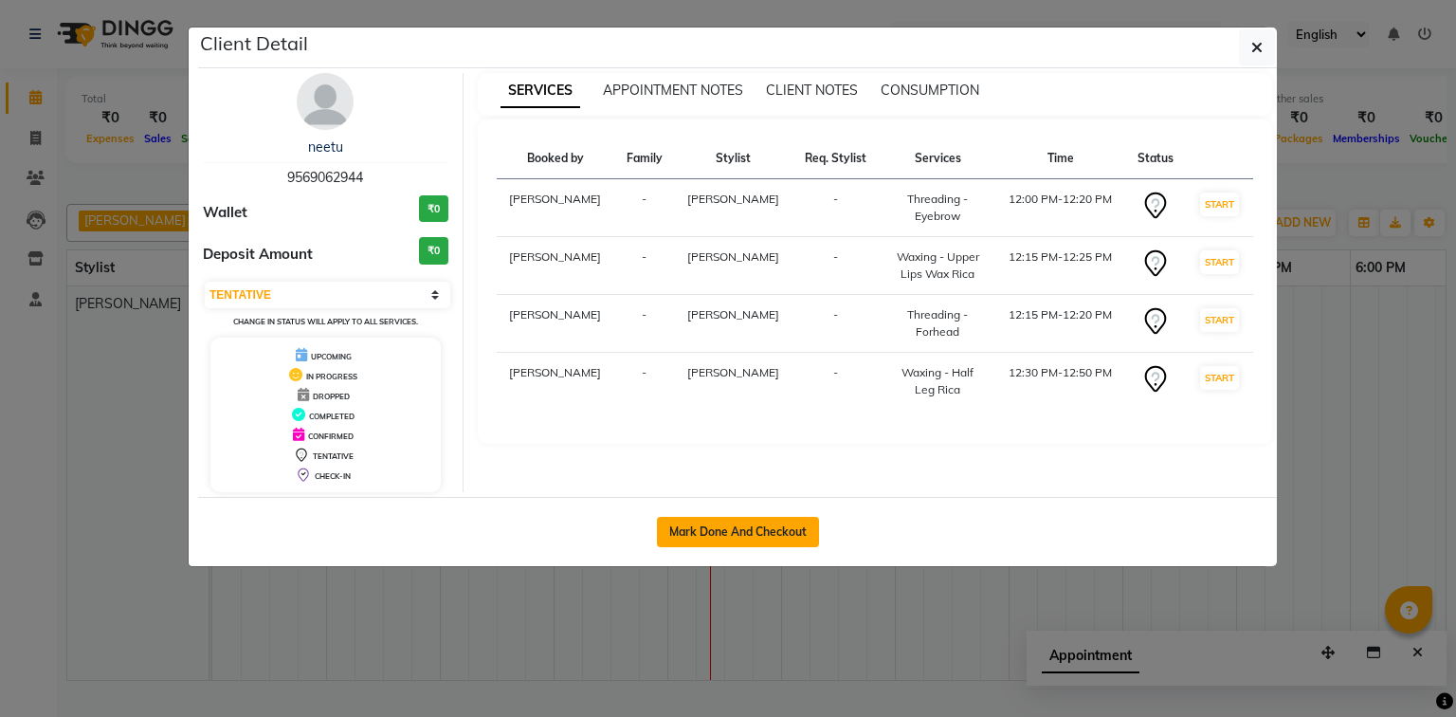
click at [729, 535] on button "Mark Done And Checkout" at bounding box center [738, 532] width 162 height 30
select select "service"
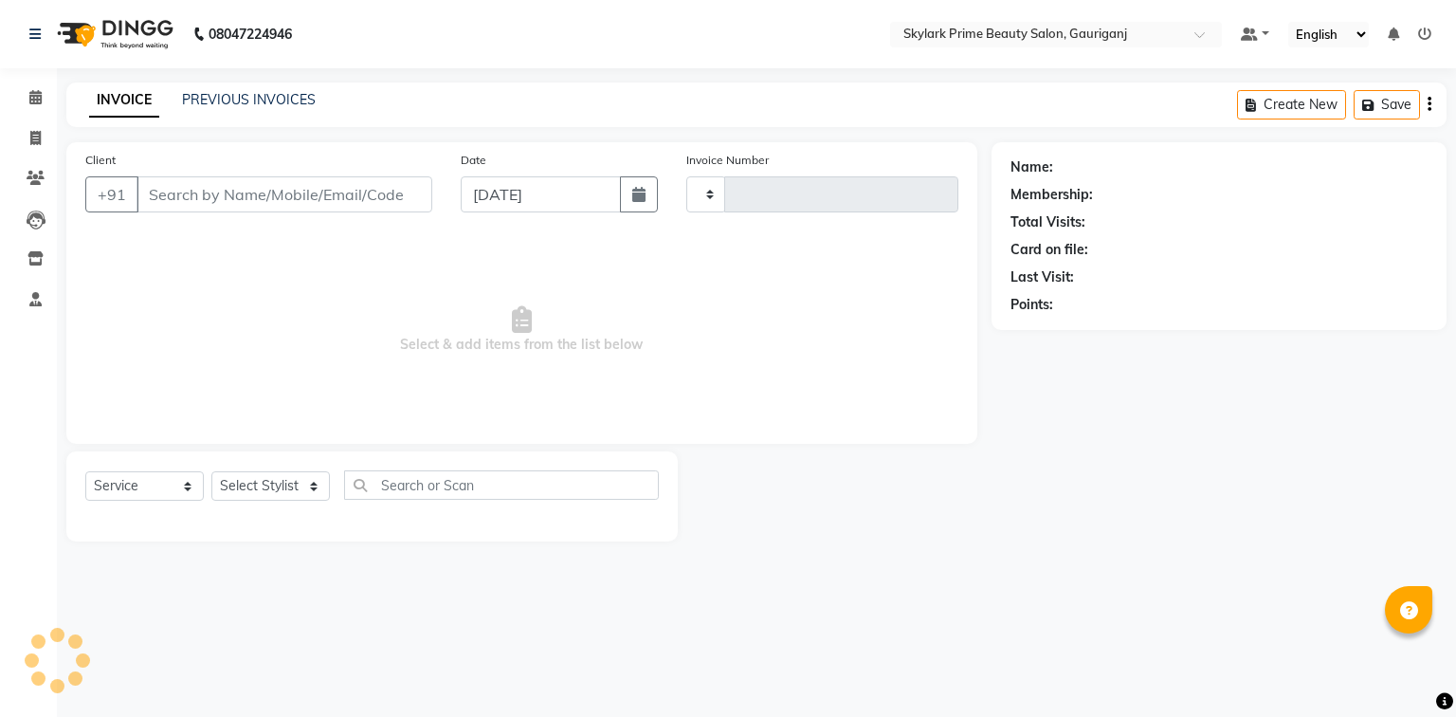
type input "3201"
select select "4735"
type input "9569062944"
select select "30218"
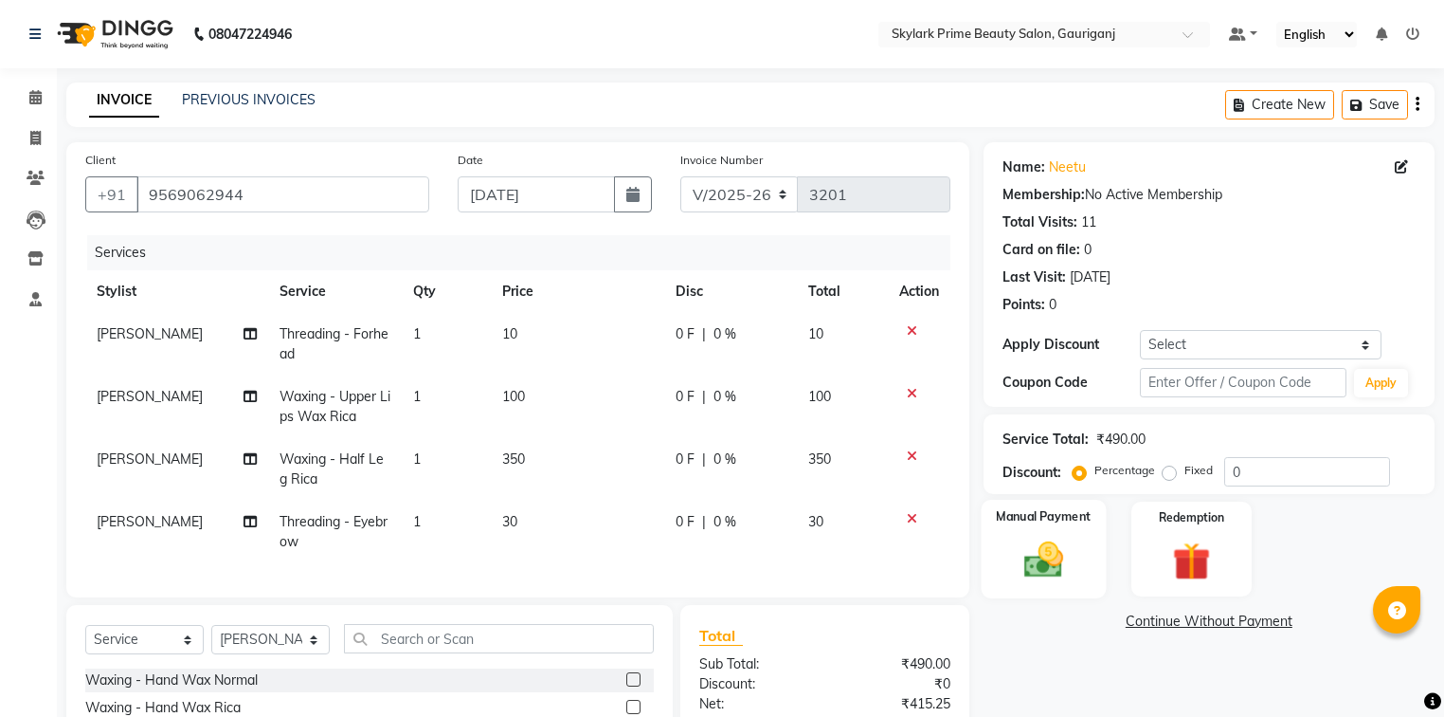
click at [1062, 563] on img at bounding box center [1043, 559] width 64 height 45
click at [1137, 618] on span "CASH" at bounding box center [1141, 622] width 41 height 22
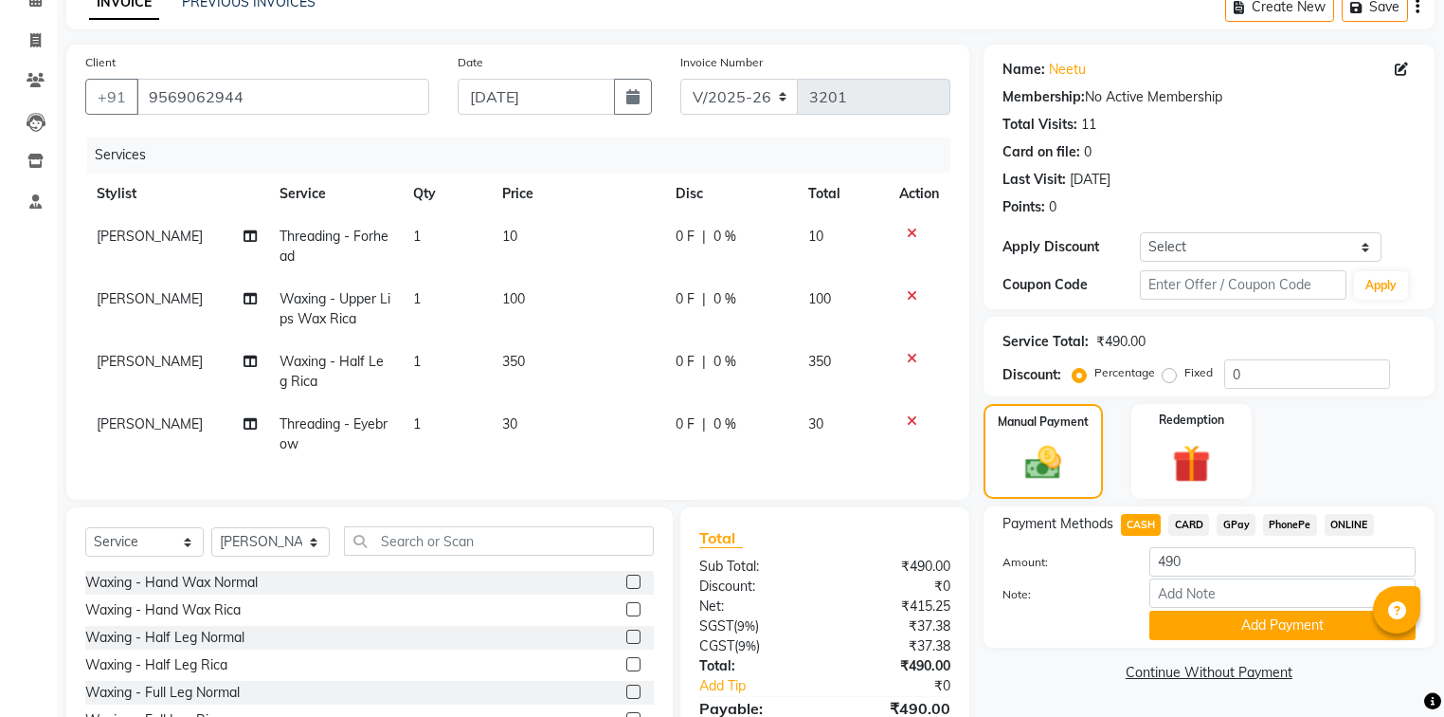
scroll to position [209, 0]
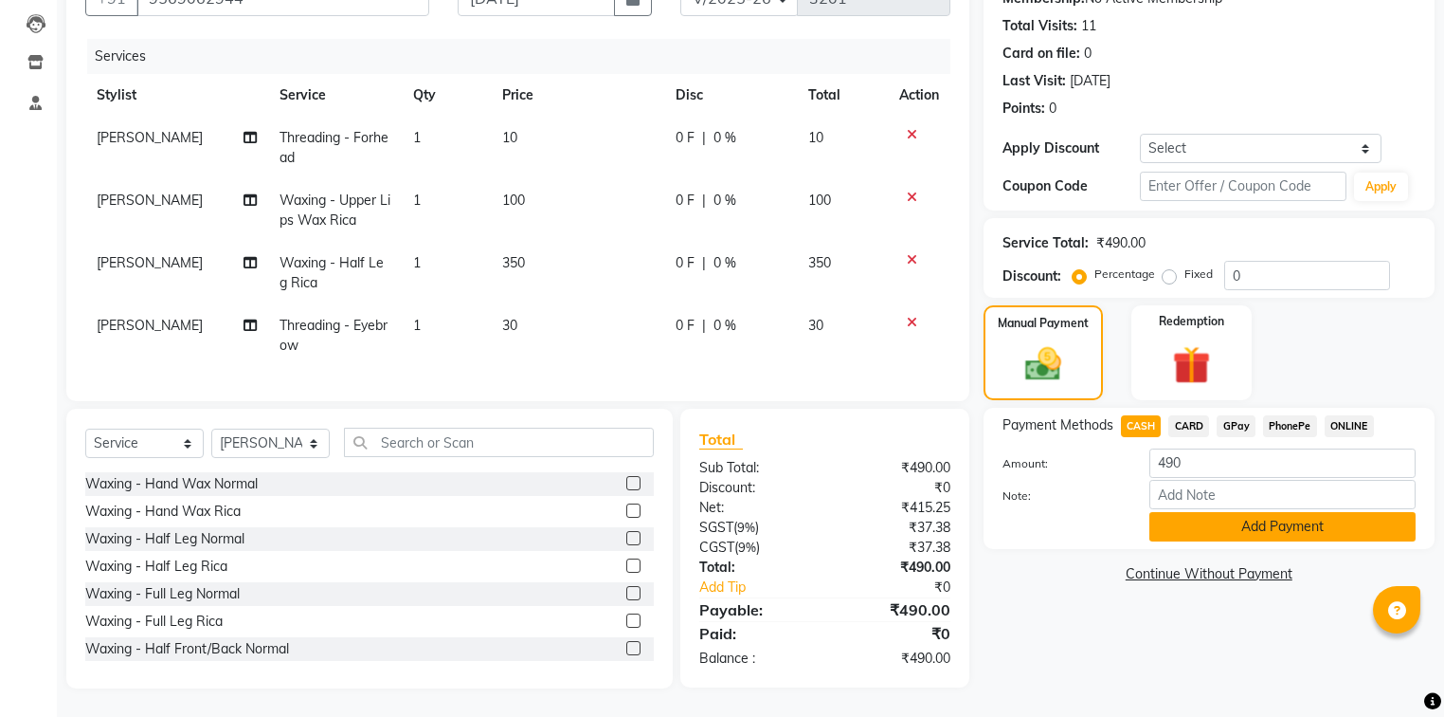
click at [1202, 512] on button "Add Payment" at bounding box center [1283, 526] width 266 height 29
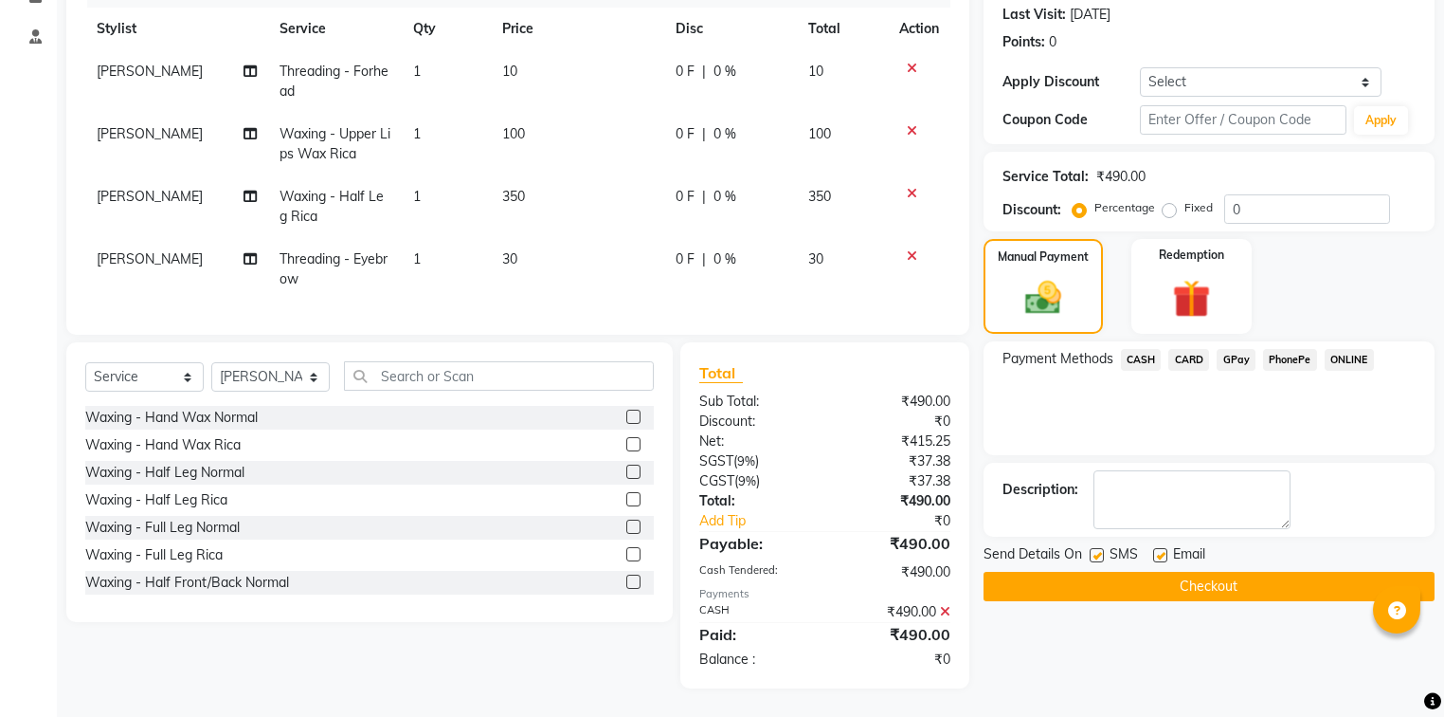
scroll to position [274, 0]
click at [1175, 572] on button "Checkout" at bounding box center [1209, 586] width 451 height 29
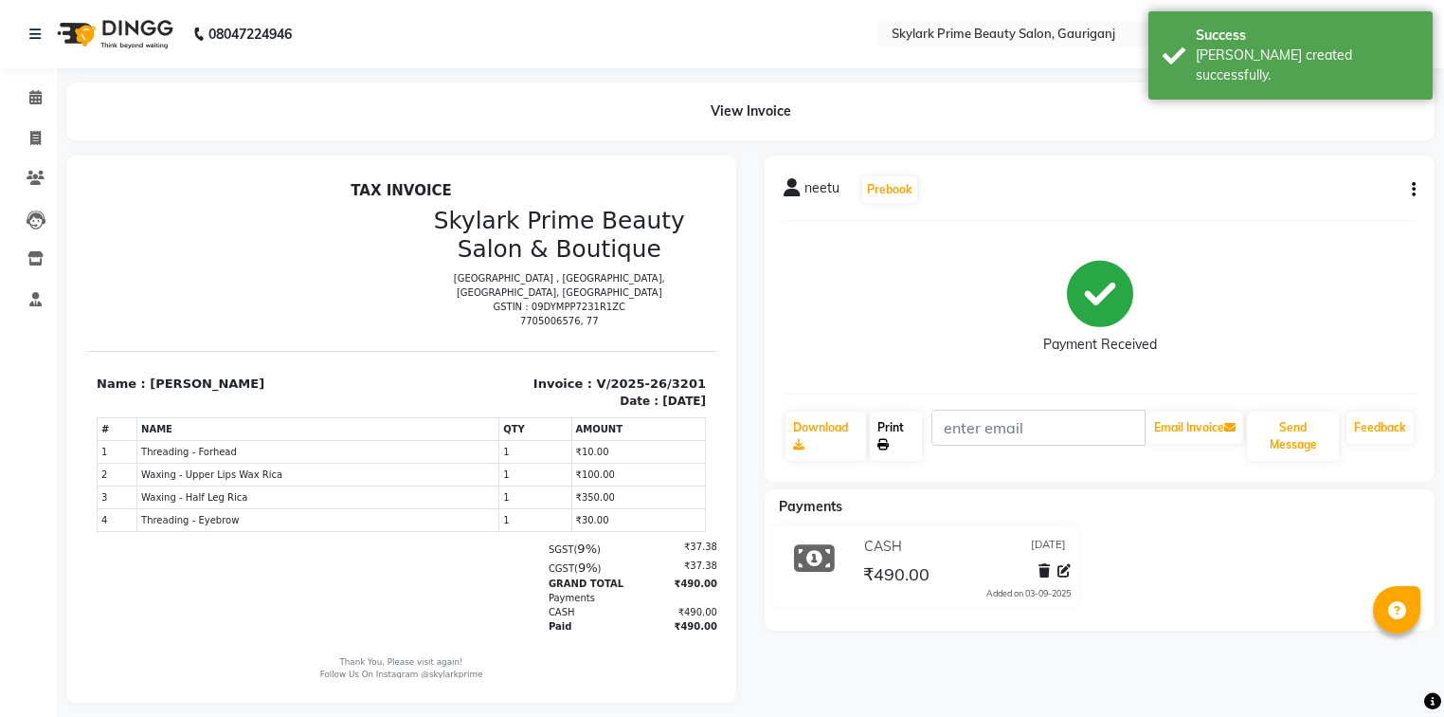
click at [890, 428] on link "Print" at bounding box center [896, 435] width 52 height 49
click at [37, 104] on icon at bounding box center [35, 97] width 12 height 14
